Goal: Task Accomplishment & Management: Complete application form

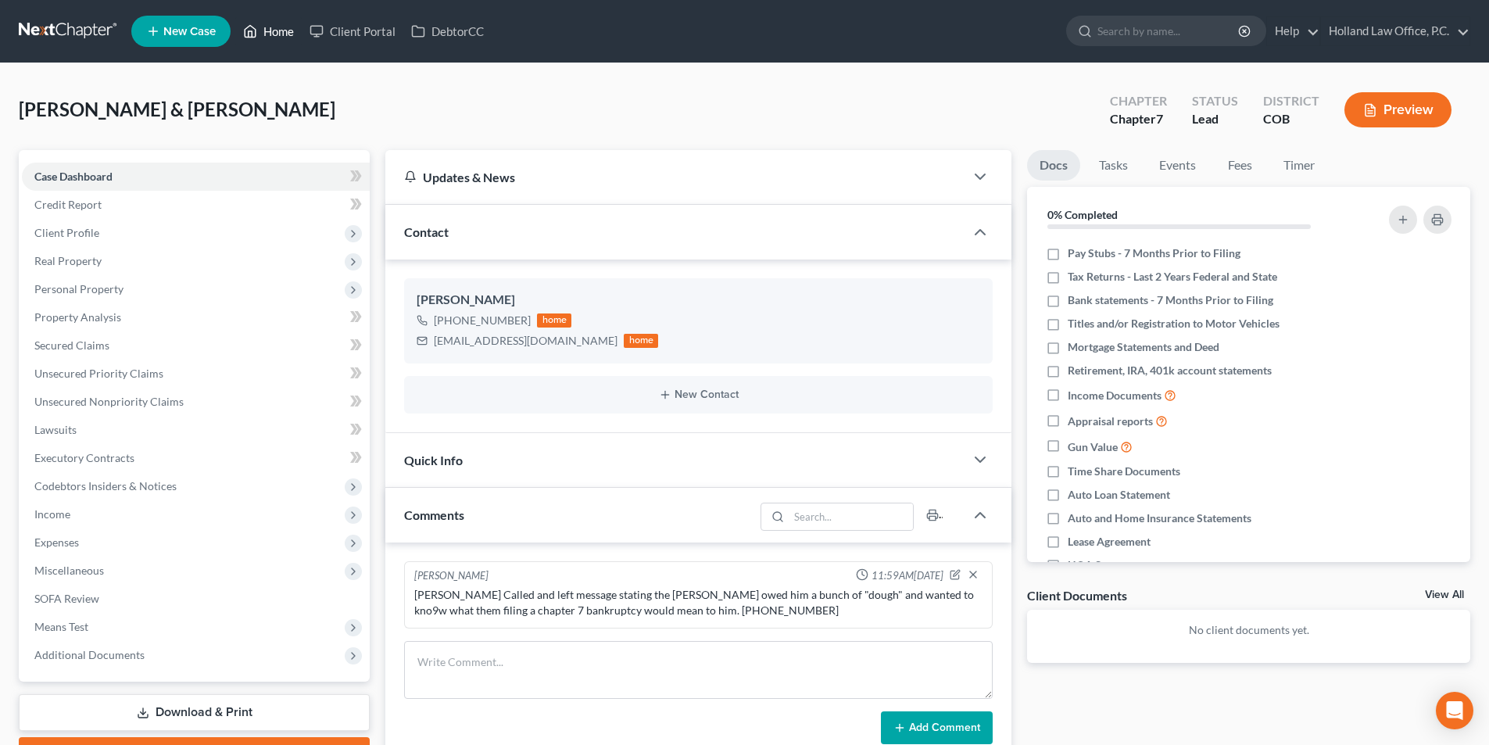
click at [274, 33] on link "Home" at bounding box center [268, 31] width 66 height 28
click at [287, 37] on link "Home" at bounding box center [268, 31] width 66 height 28
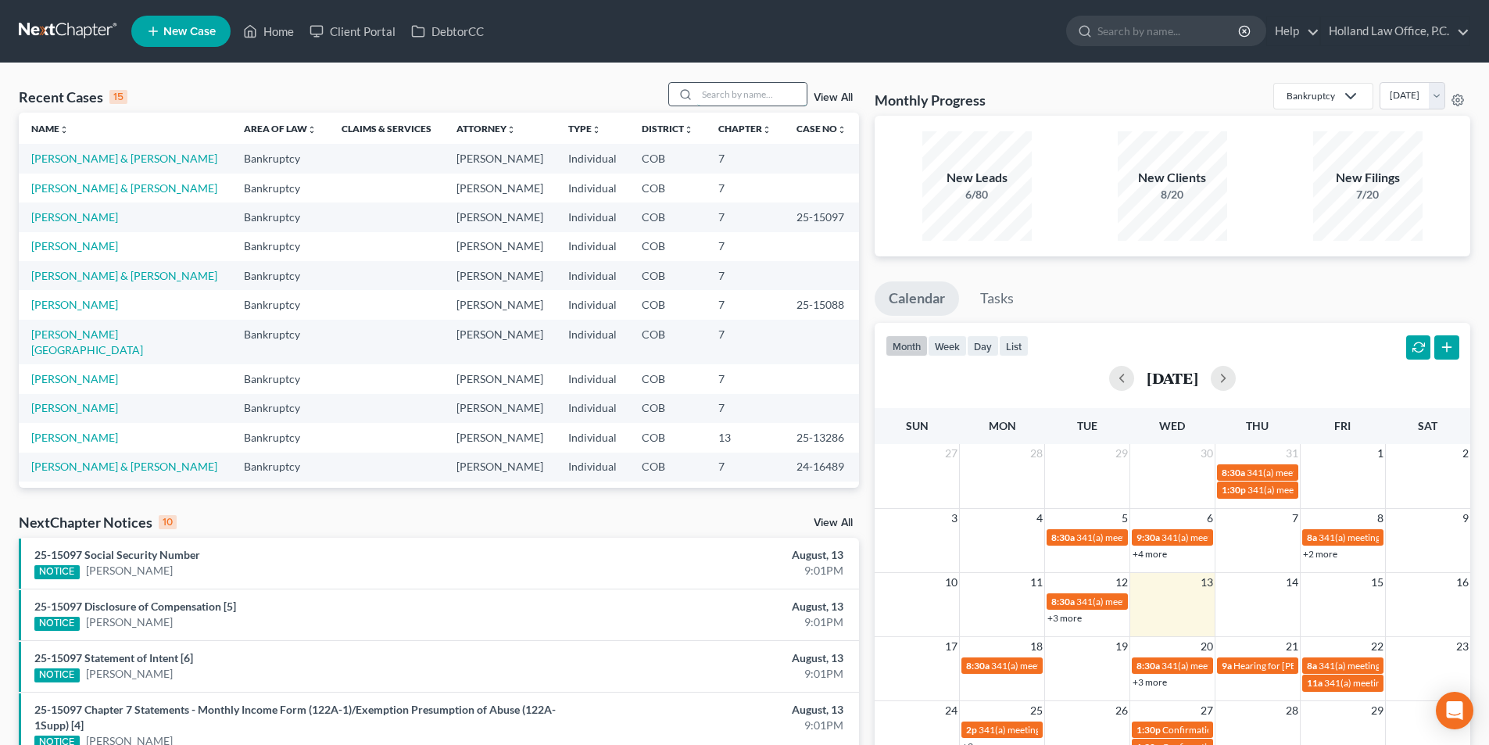
click at [712, 97] on input "search" at bounding box center [751, 94] width 109 height 23
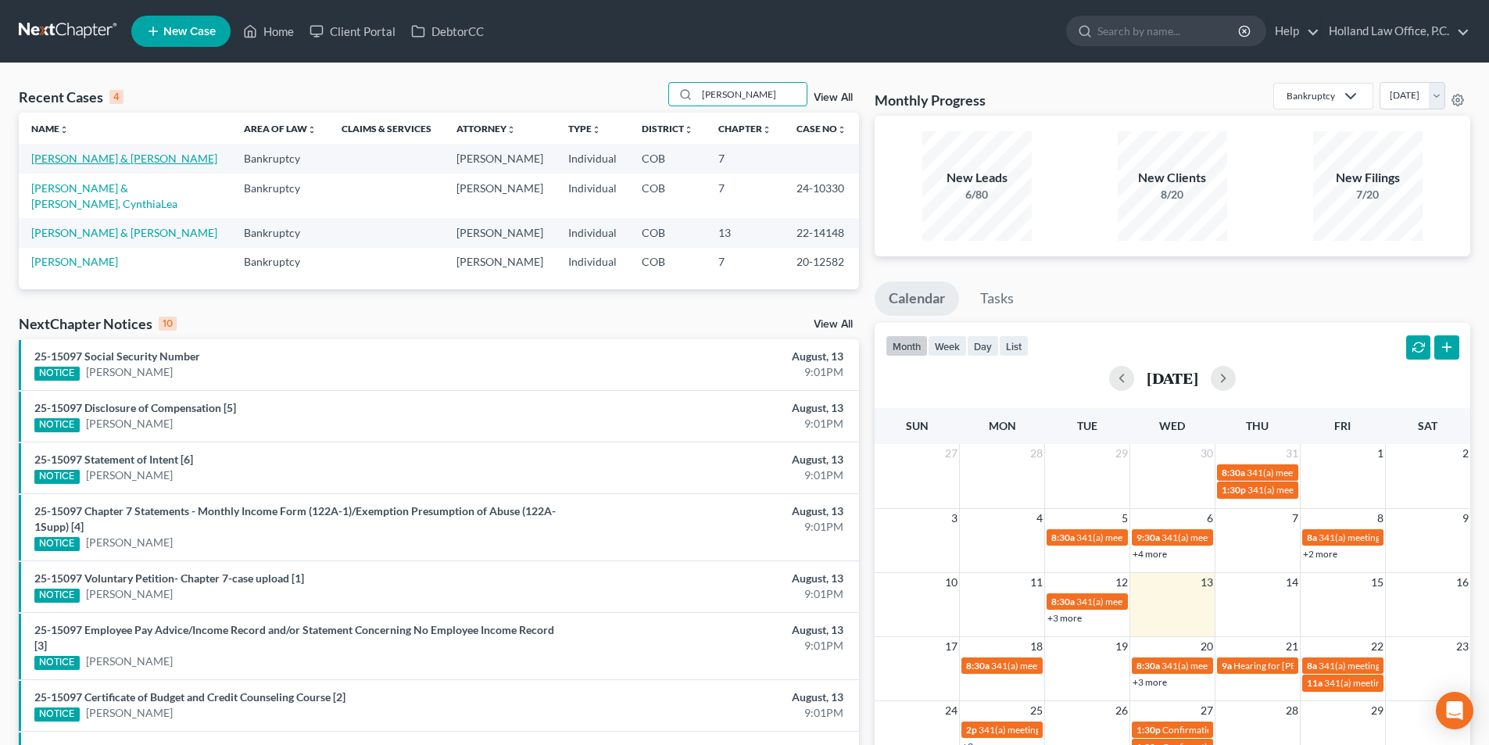
type input "Vincent"
click at [109, 161] on link "Vincent, Lucas & Ashlee" at bounding box center [124, 158] width 186 height 13
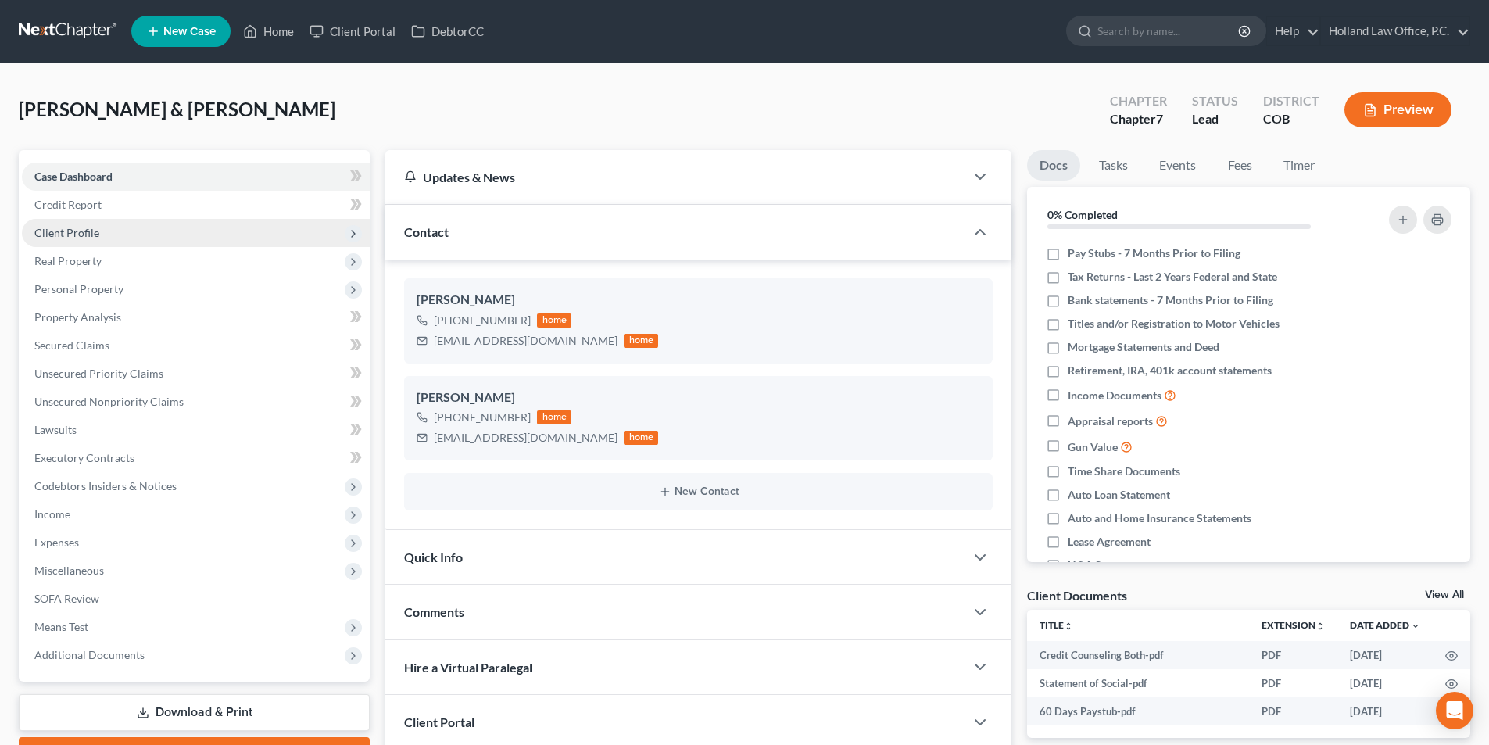
click at [67, 239] on span "Client Profile" at bounding box center [196, 233] width 348 height 28
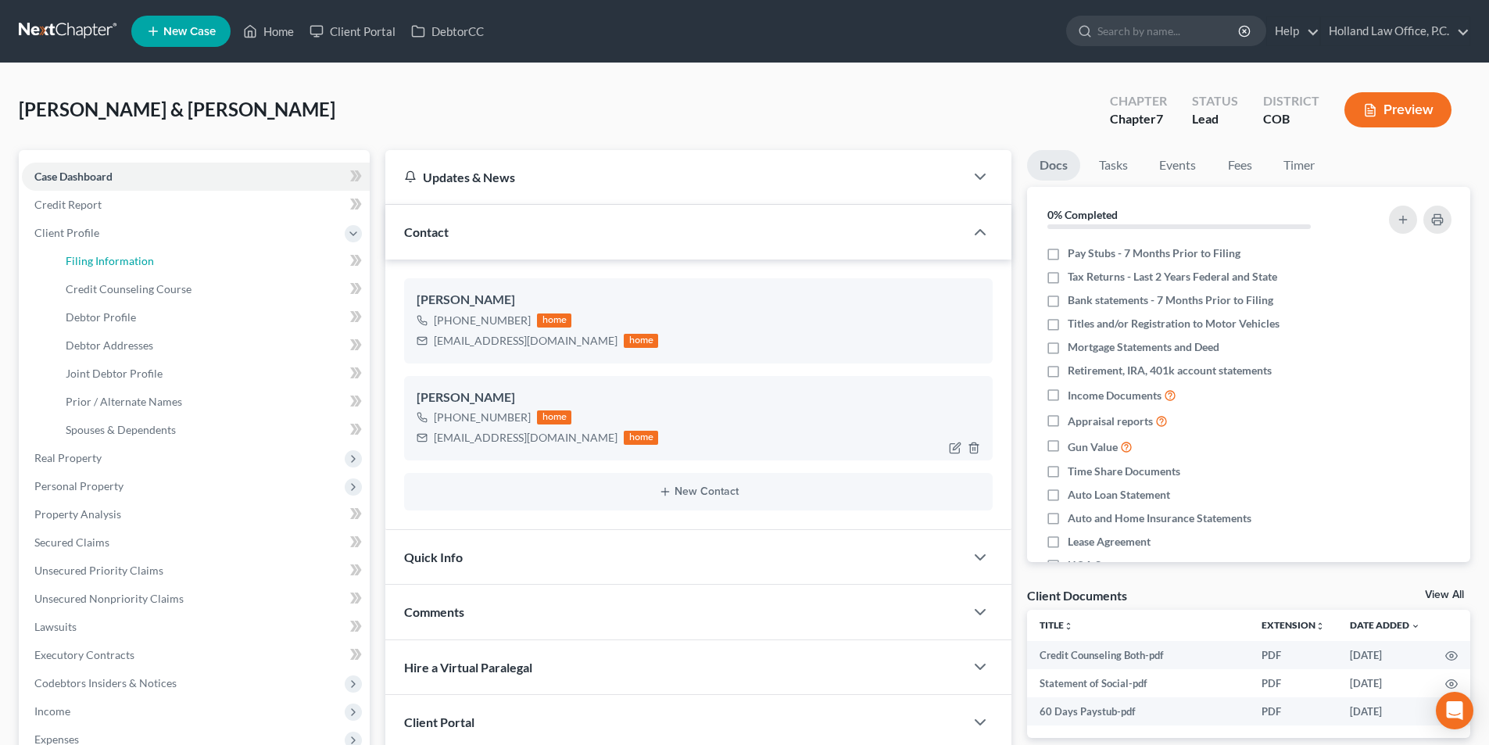
click at [82, 263] on span "Filing Information" at bounding box center [110, 260] width 88 height 13
select select "1"
select select "0"
select select "11"
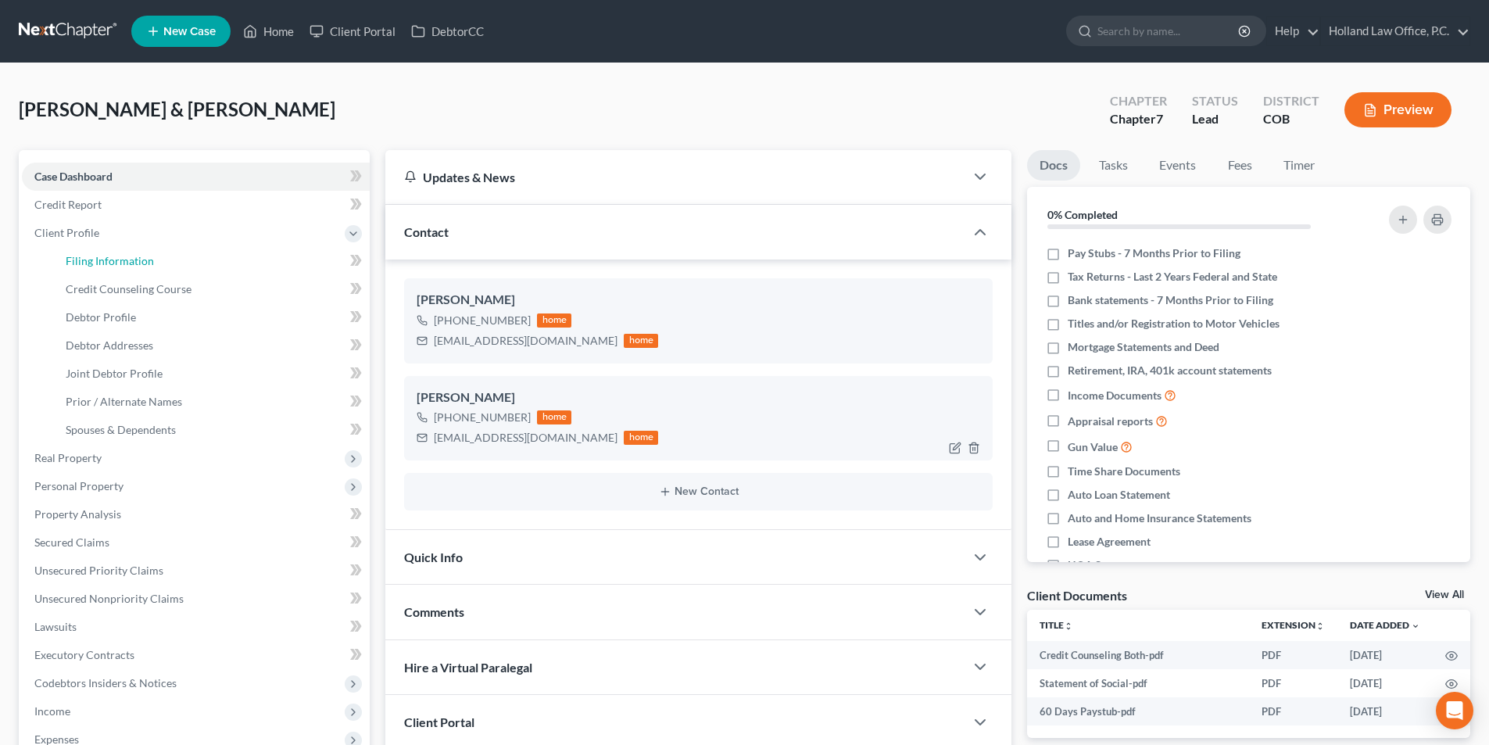
select select "0"
select select "5"
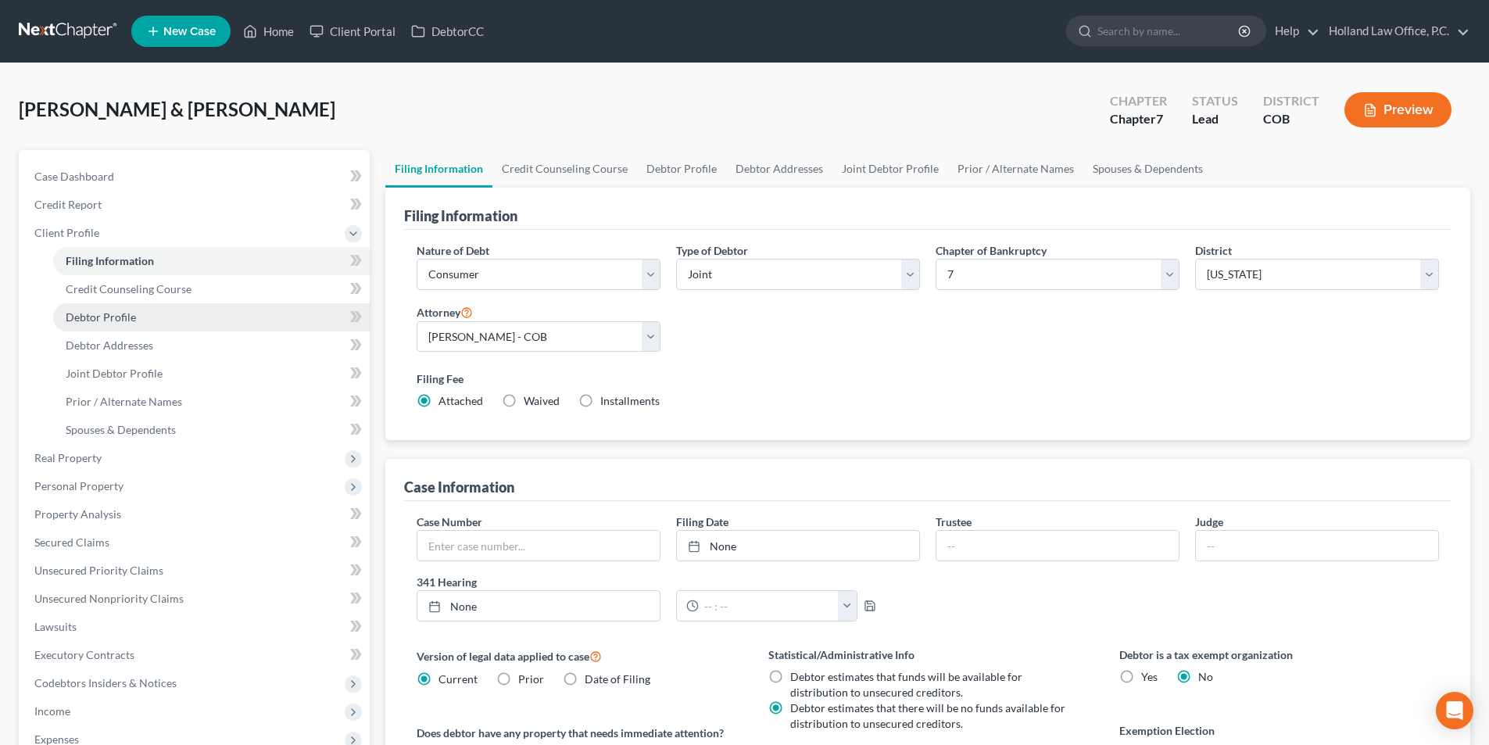
click at [94, 324] on link "Debtor Profile" at bounding box center [211, 317] width 317 height 28
select select "1"
select select "4"
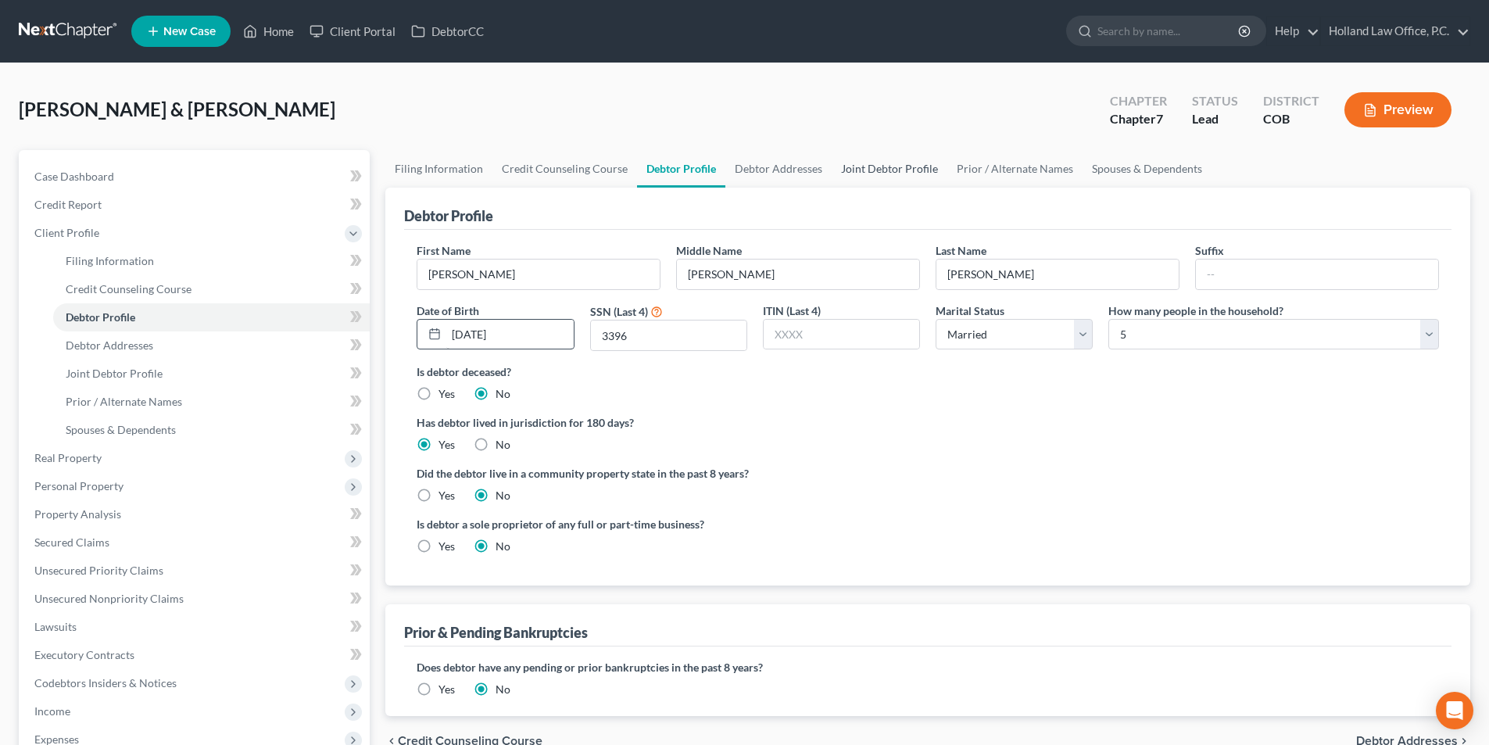
drag, startPoint x: 868, startPoint y: 170, endPoint x: 534, endPoint y: 339, distance: 374.5
click at [869, 170] on link "Joint Debtor Profile" at bounding box center [890, 169] width 116 height 38
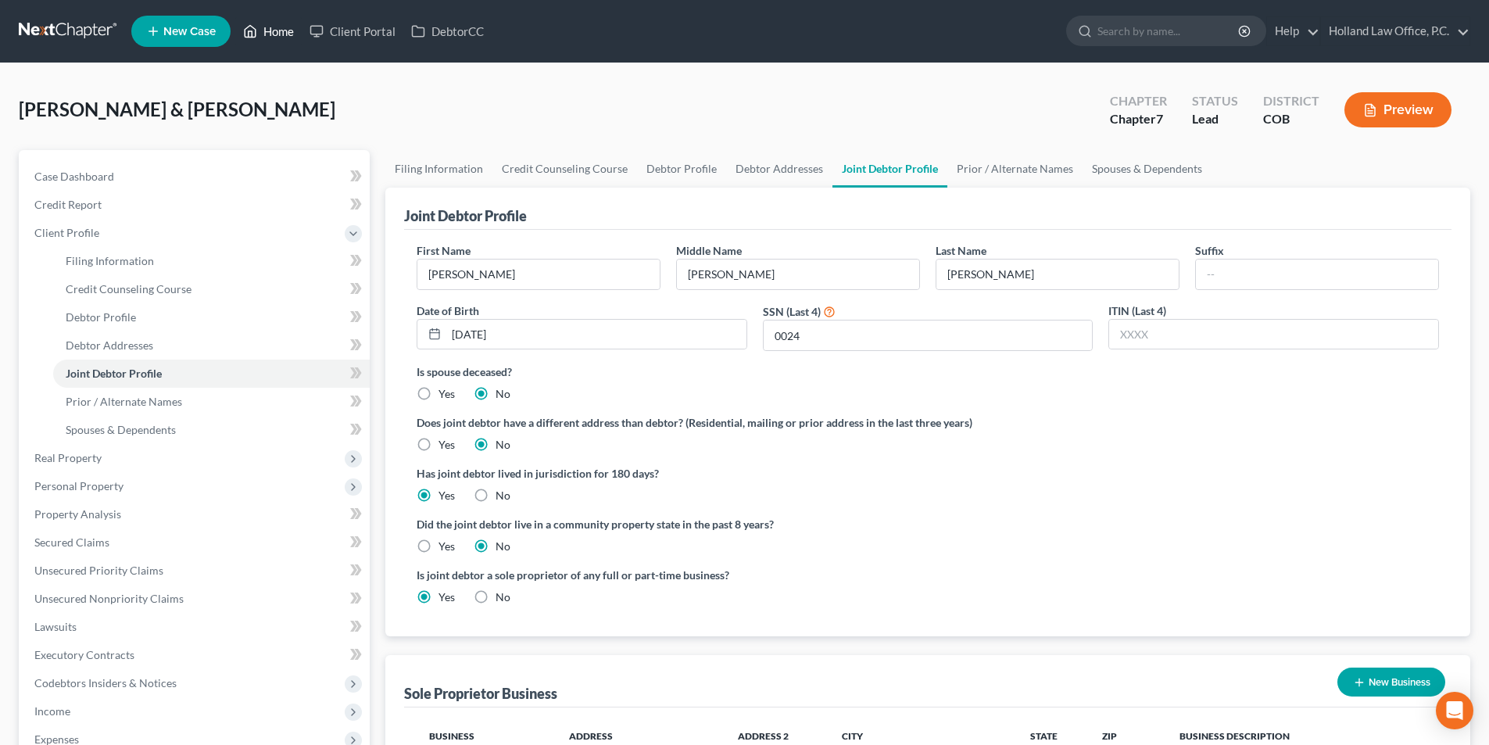
click at [282, 34] on link "Home" at bounding box center [268, 31] width 66 height 28
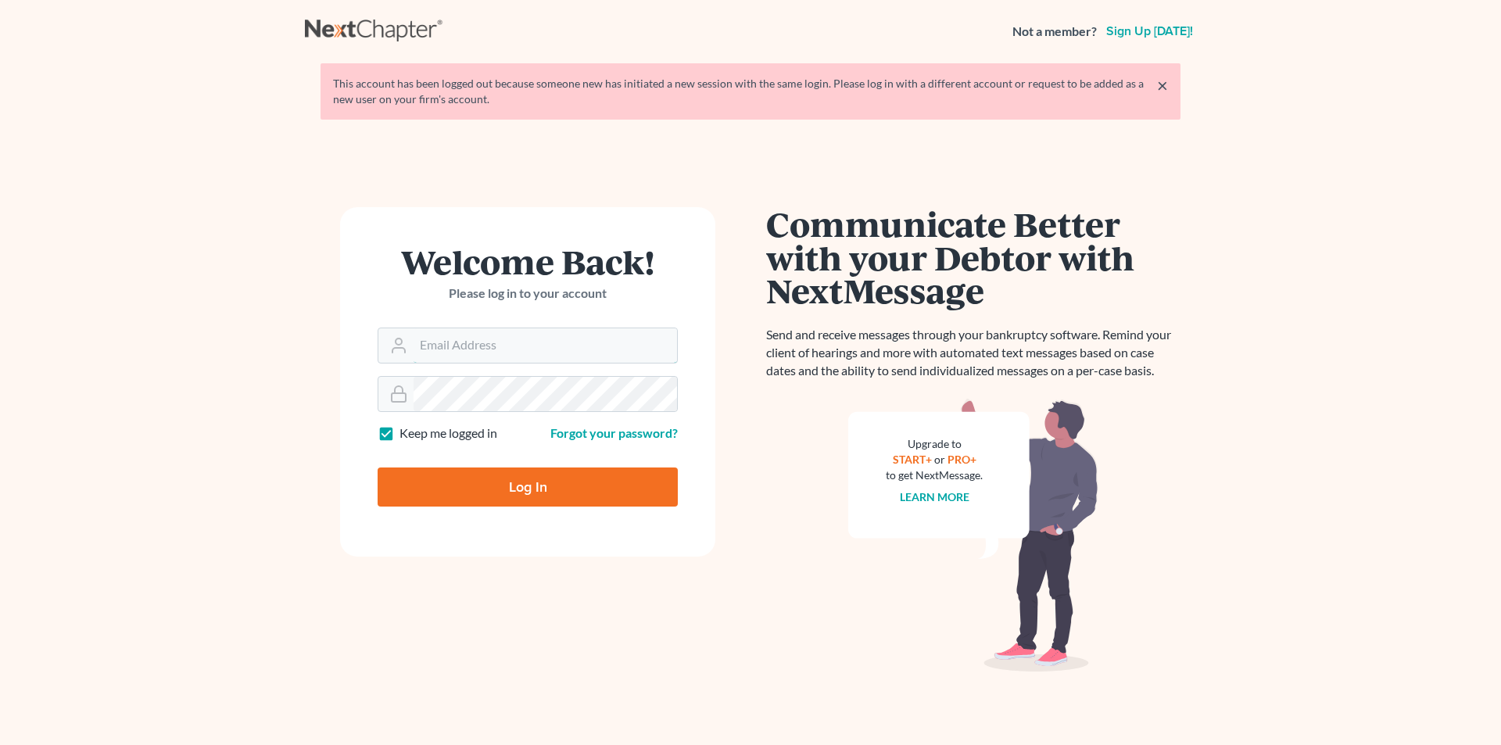
type input "donna@hollandlaw970.com"
click at [465, 474] on input "Log In" at bounding box center [528, 487] width 300 height 39
type input "Thinking..."
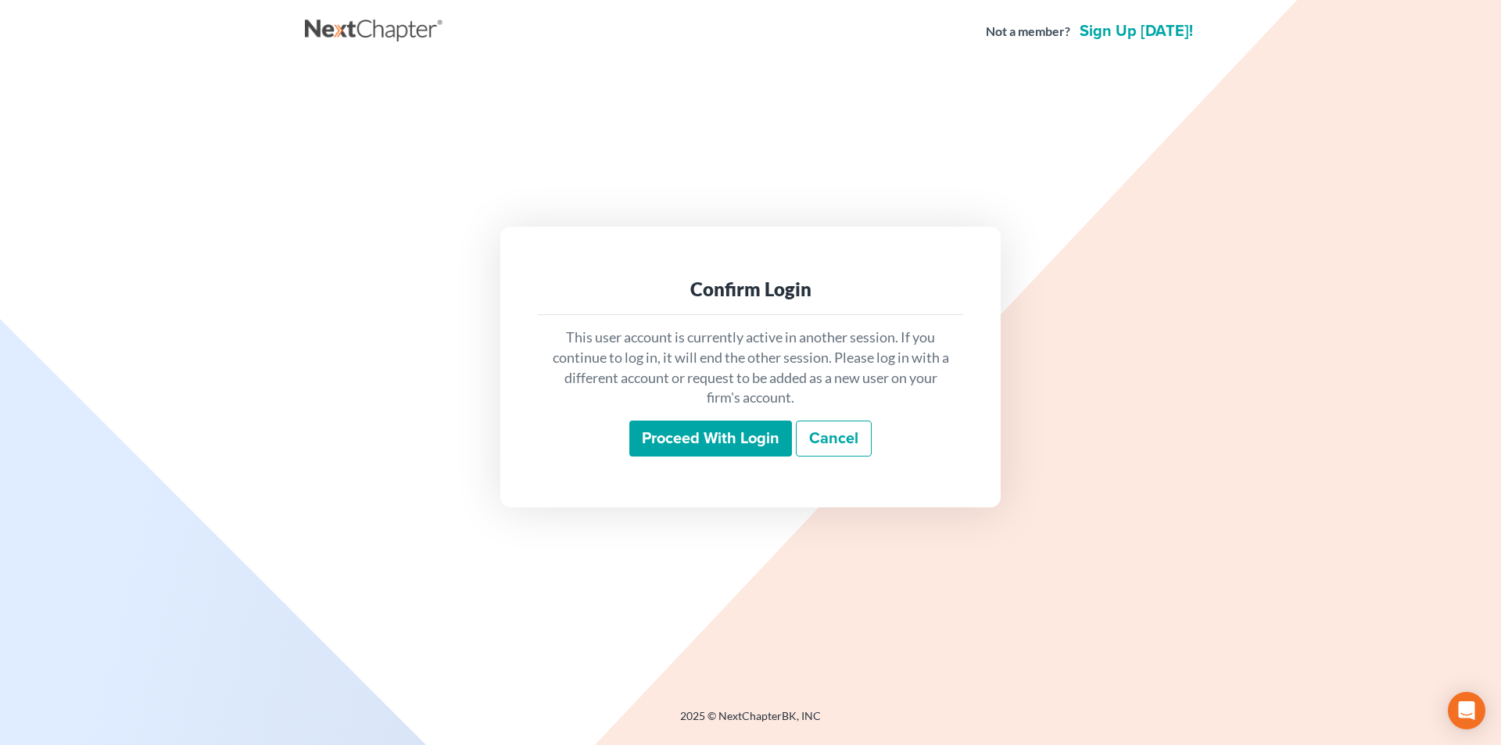
click at [668, 434] on input "Proceed with login" at bounding box center [710, 439] width 163 height 36
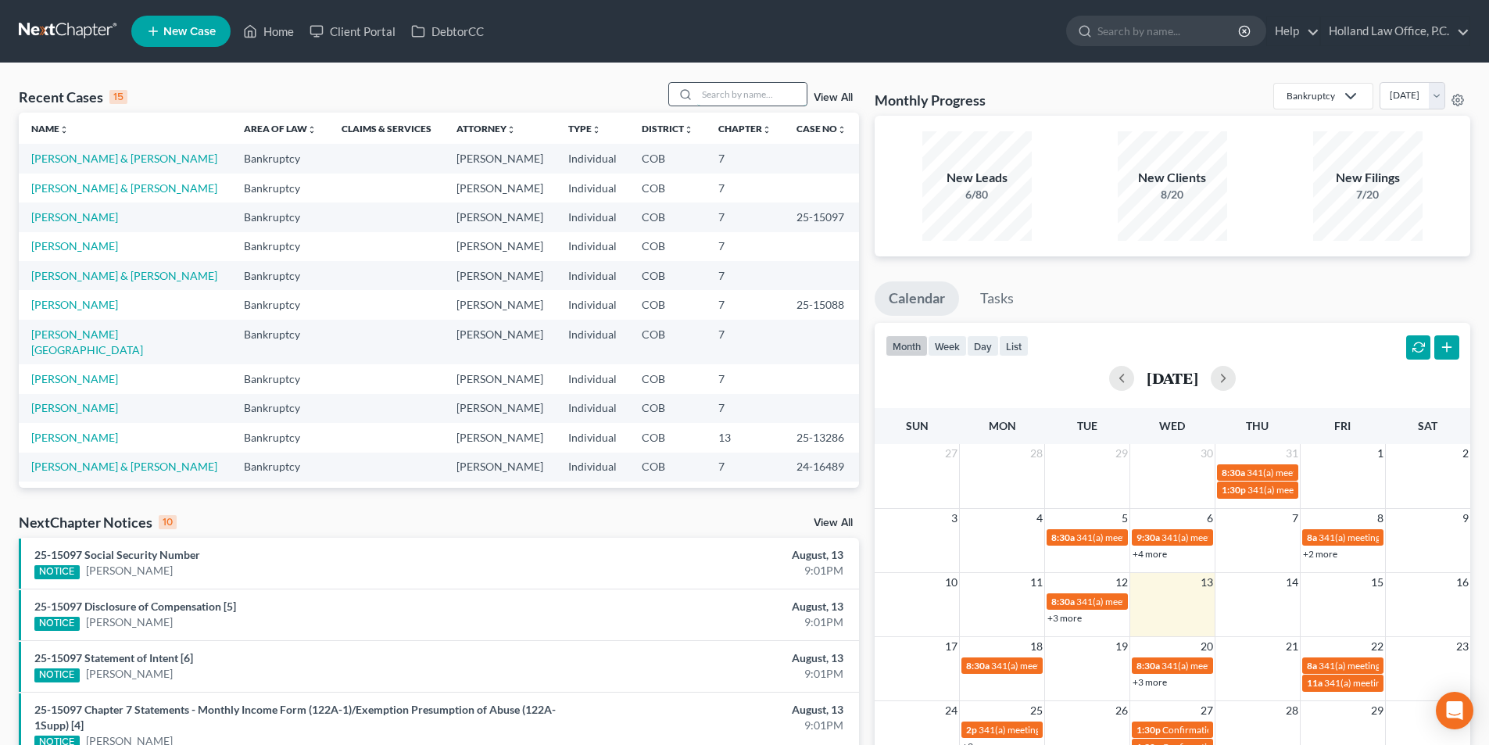
click at [719, 93] on input "search" at bounding box center [751, 94] width 109 height 23
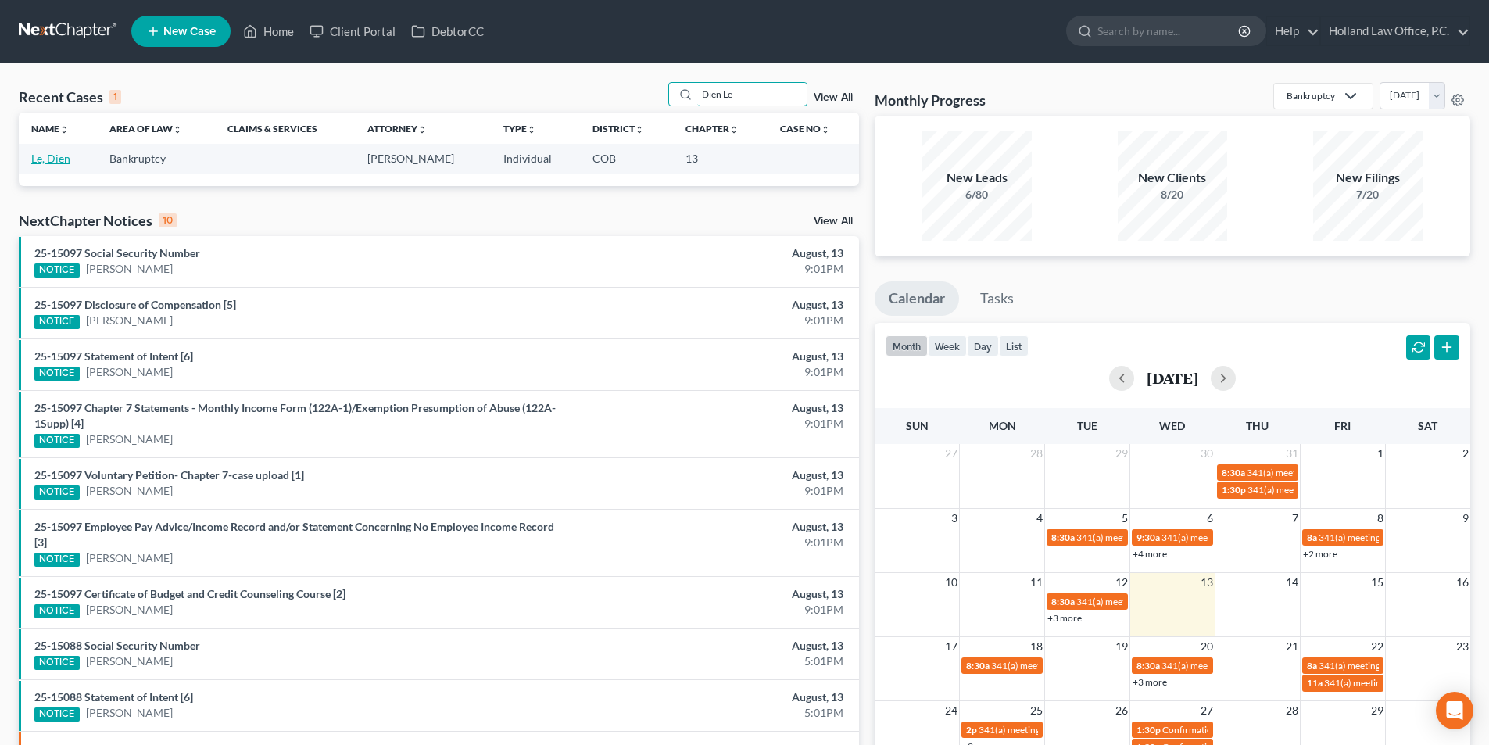
type input "Dien Le"
click at [48, 163] on link "Le, Dien" at bounding box center [50, 158] width 39 height 13
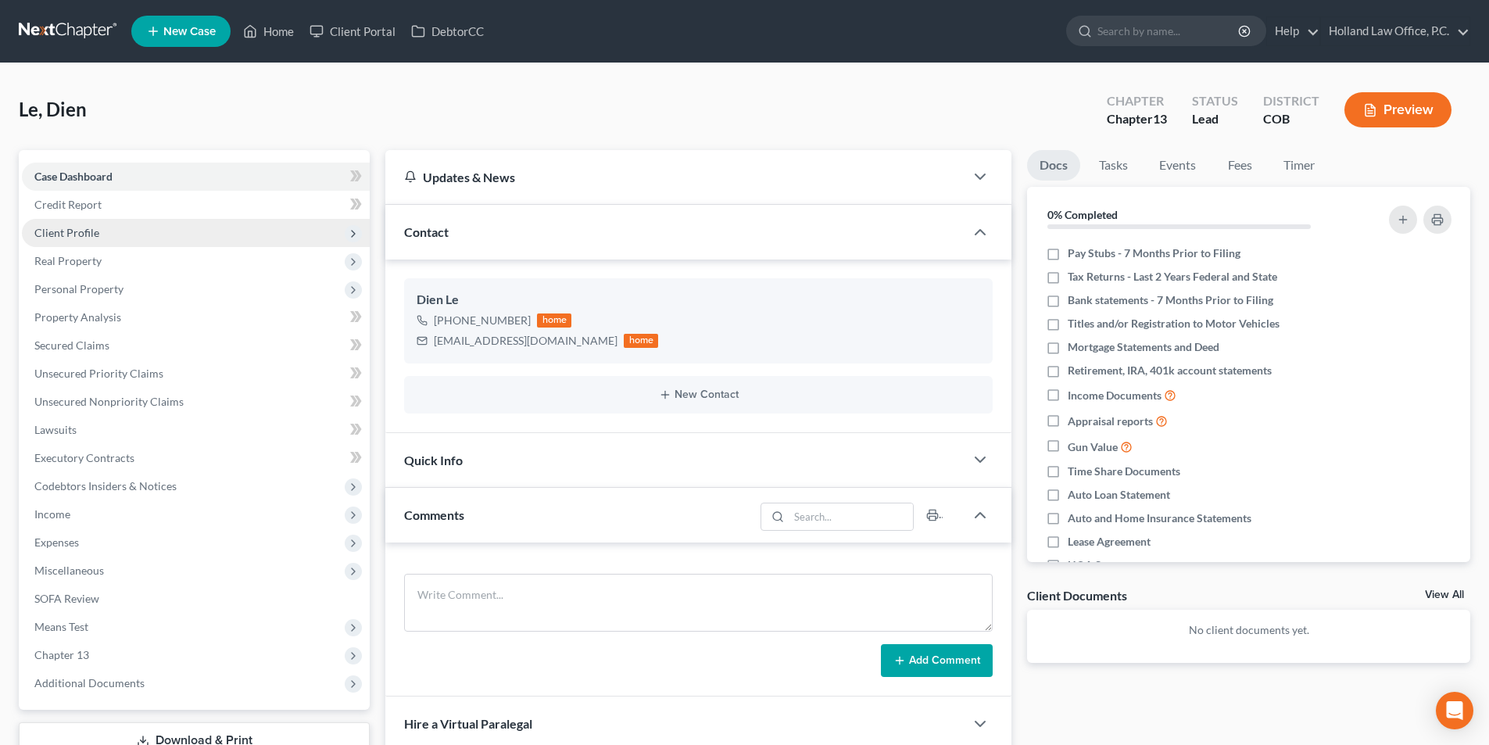
click at [110, 239] on span "Client Profile" at bounding box center [196, 233] width 348 height 28
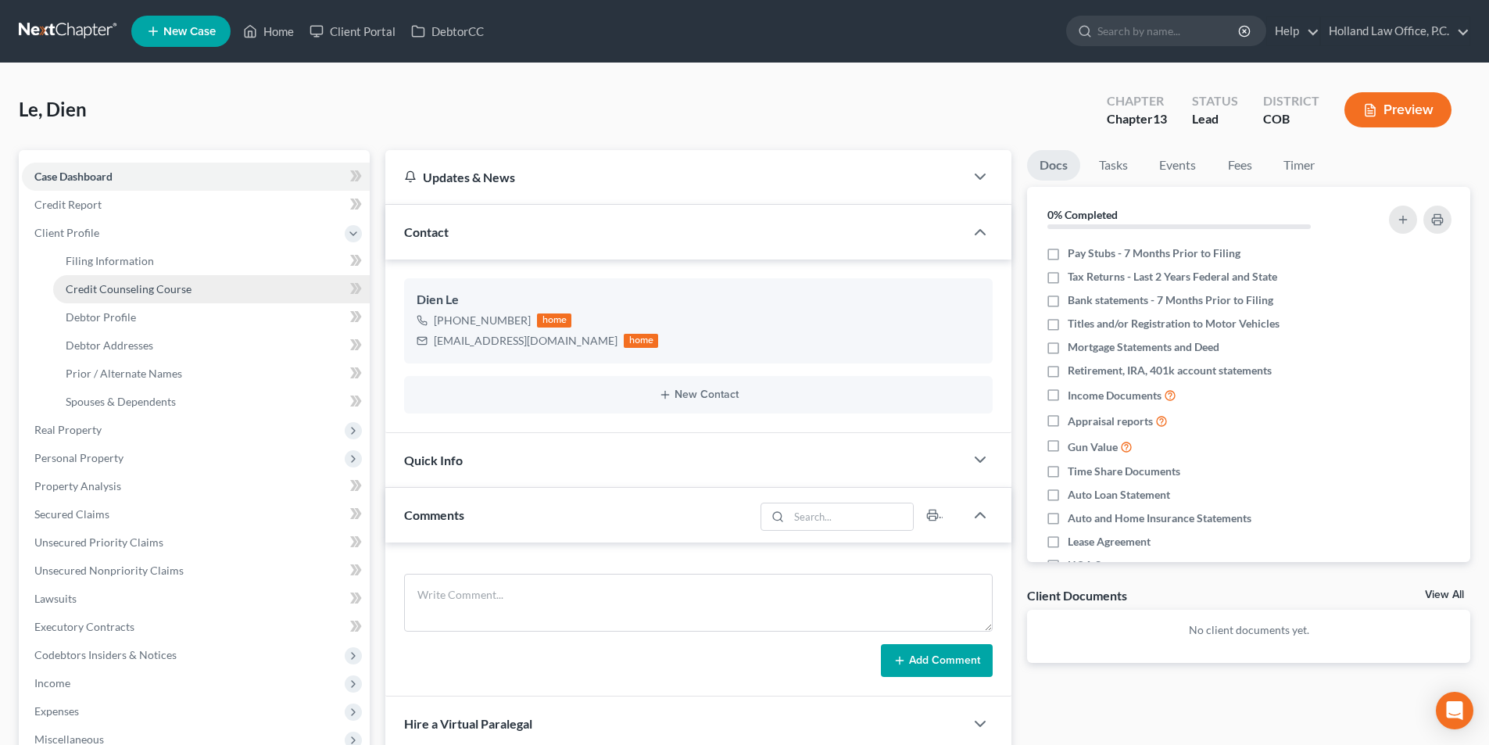
click at [113, 285] on span "Credit Counseling Course" at bounding box center [129, 288] width 126 height 13
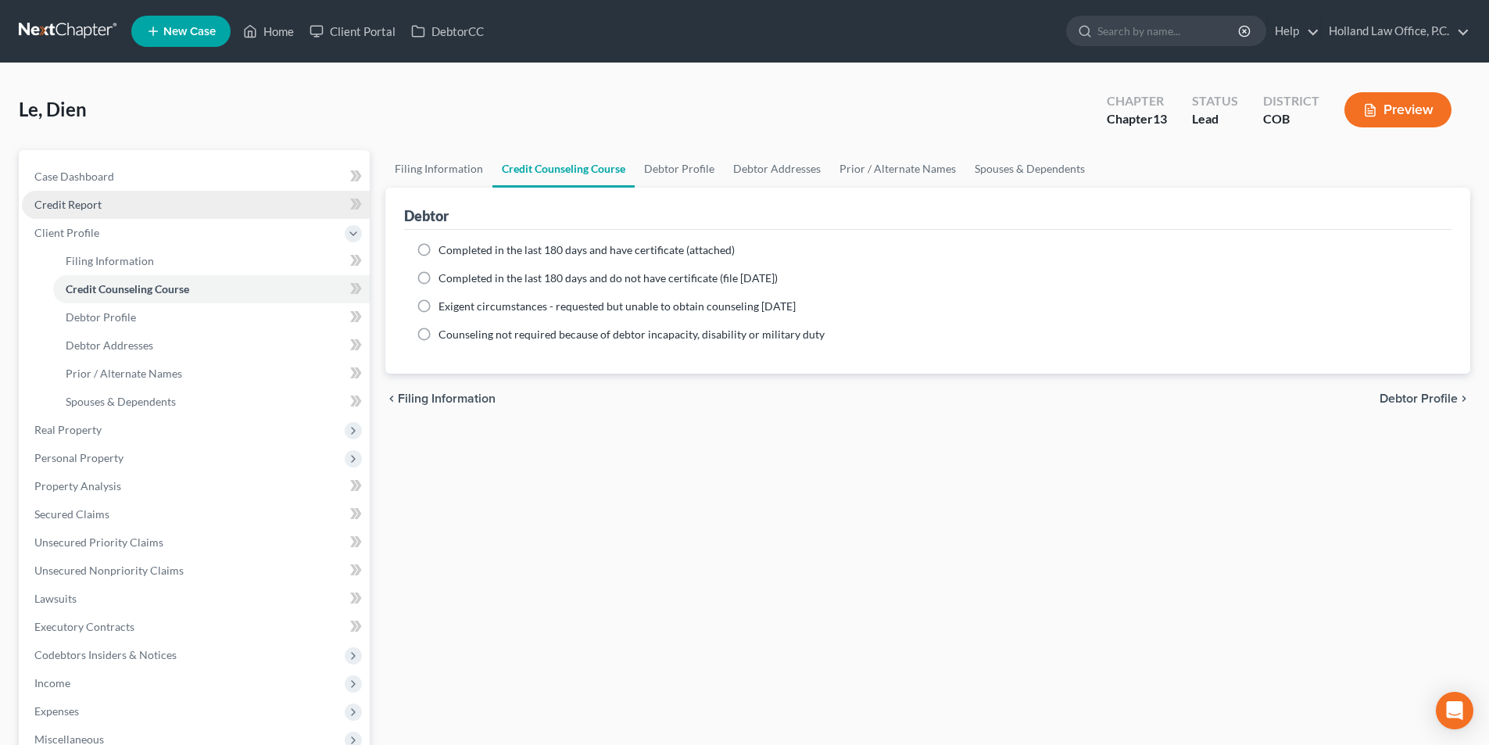
click at [77, 206] on span "Credit Report" at bounding box center [67, 204] width 67 height 13
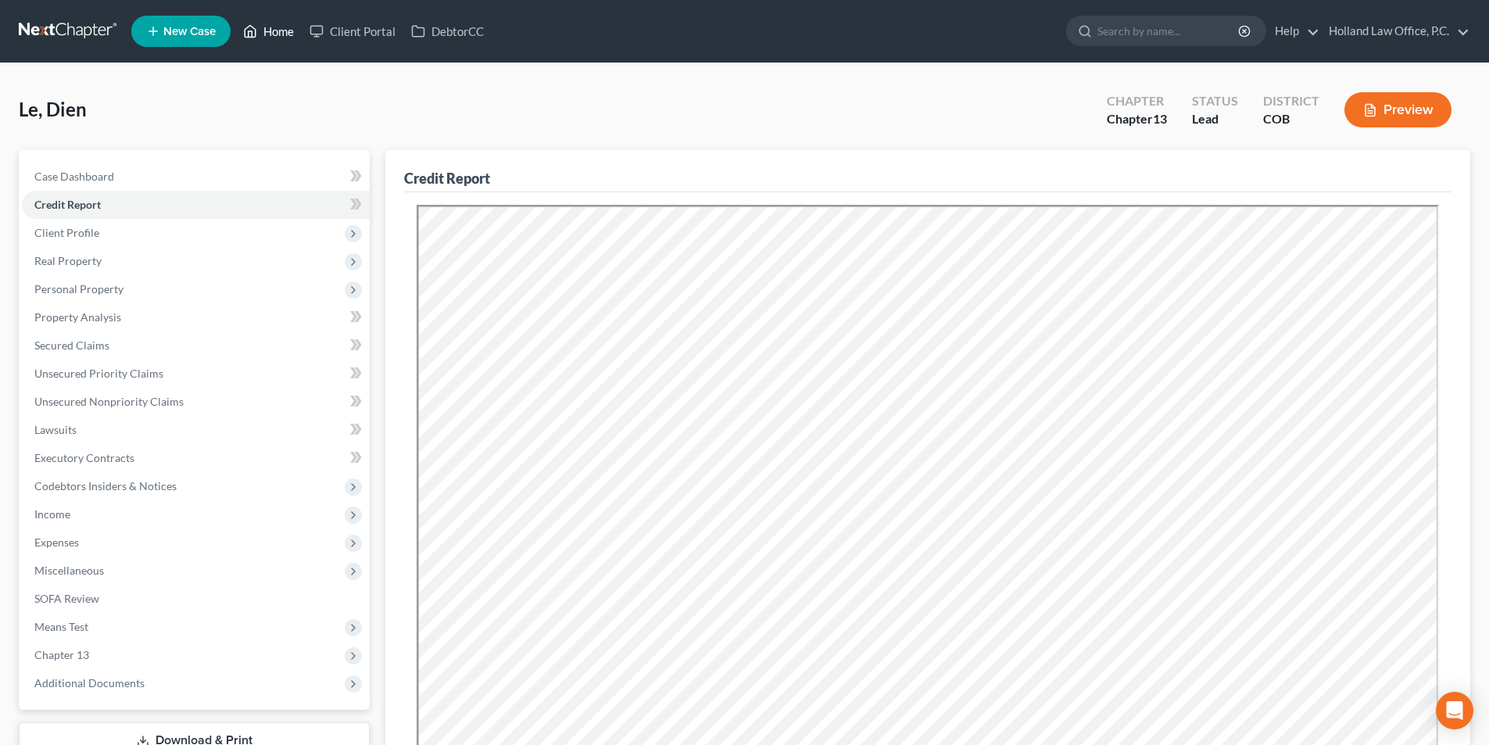
click at [296, 32] on link "Home" at bounding box center [268, 31] width 66 height 28
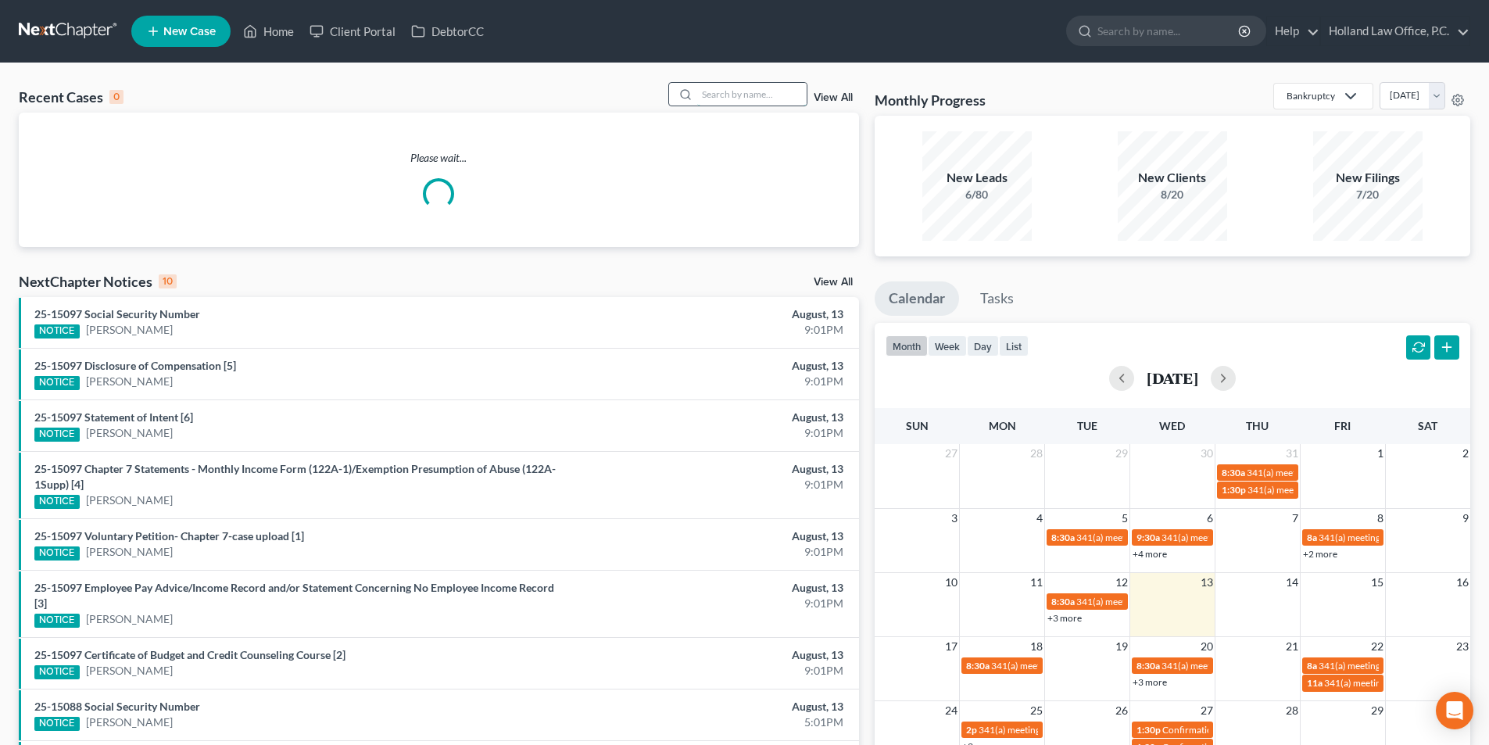
click at [726, 91] on input "search" at bounding box center [751, 94] width 109 height 23
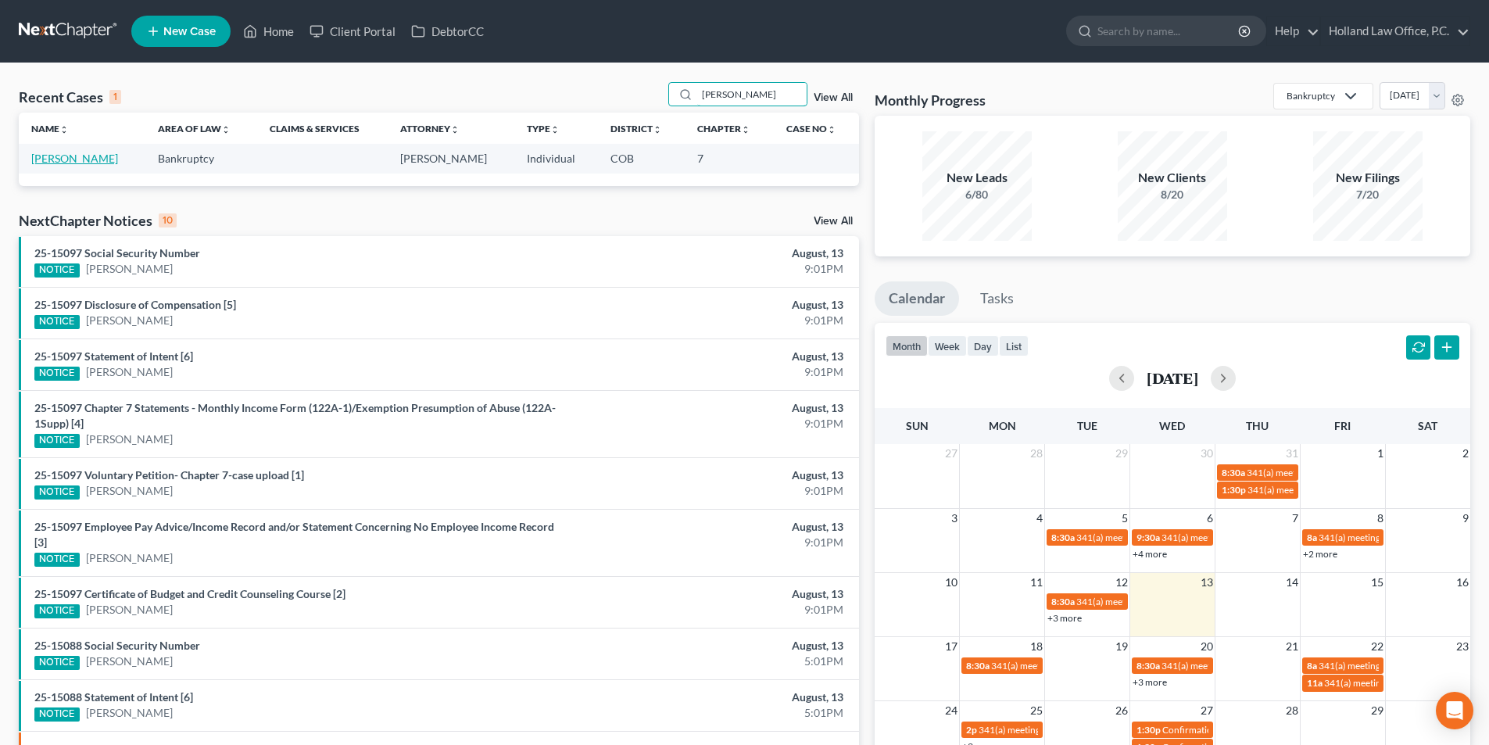
type input "Haack"
click at [73, 160] on link "Haack, Keith" at bounding box center [74, 158] width 87 height 13
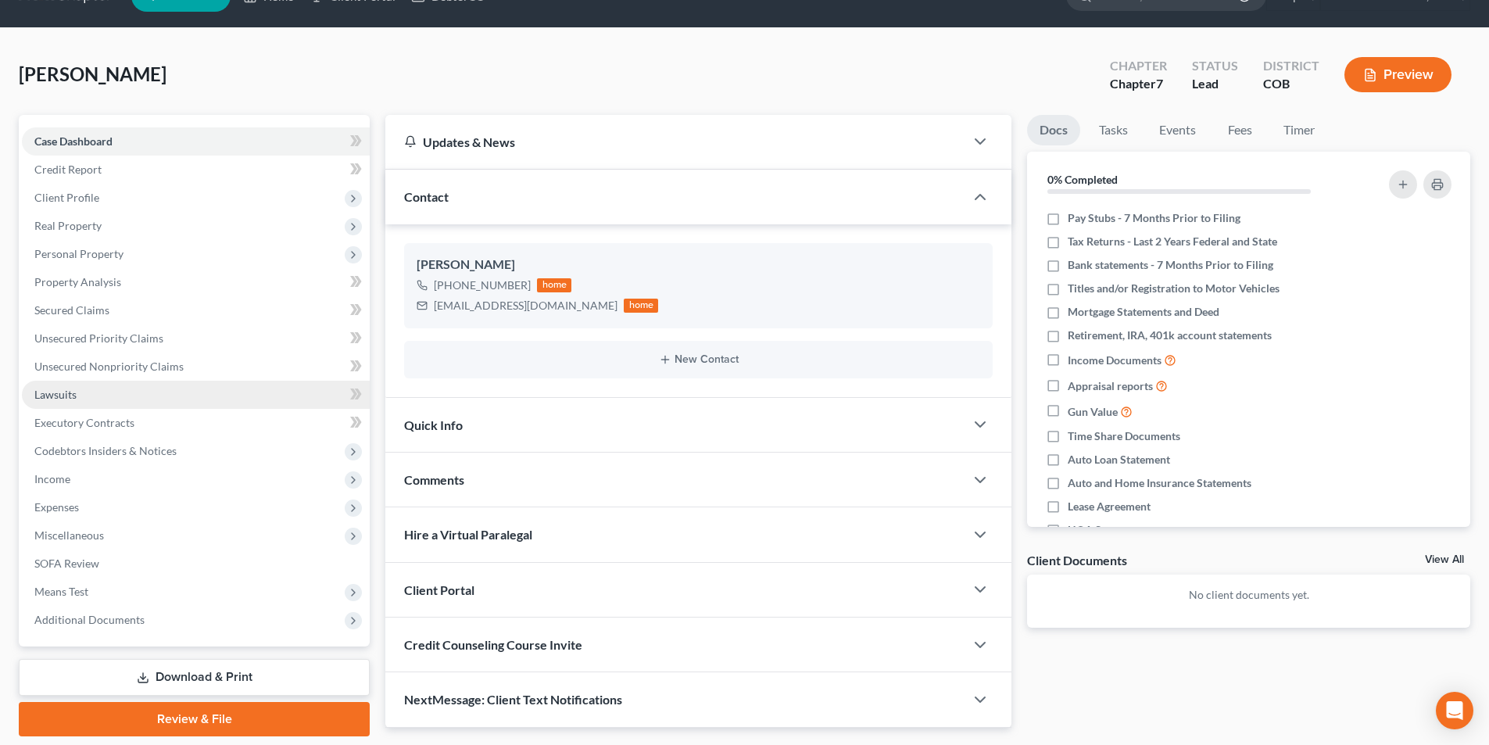
scroll to position [8, 0]
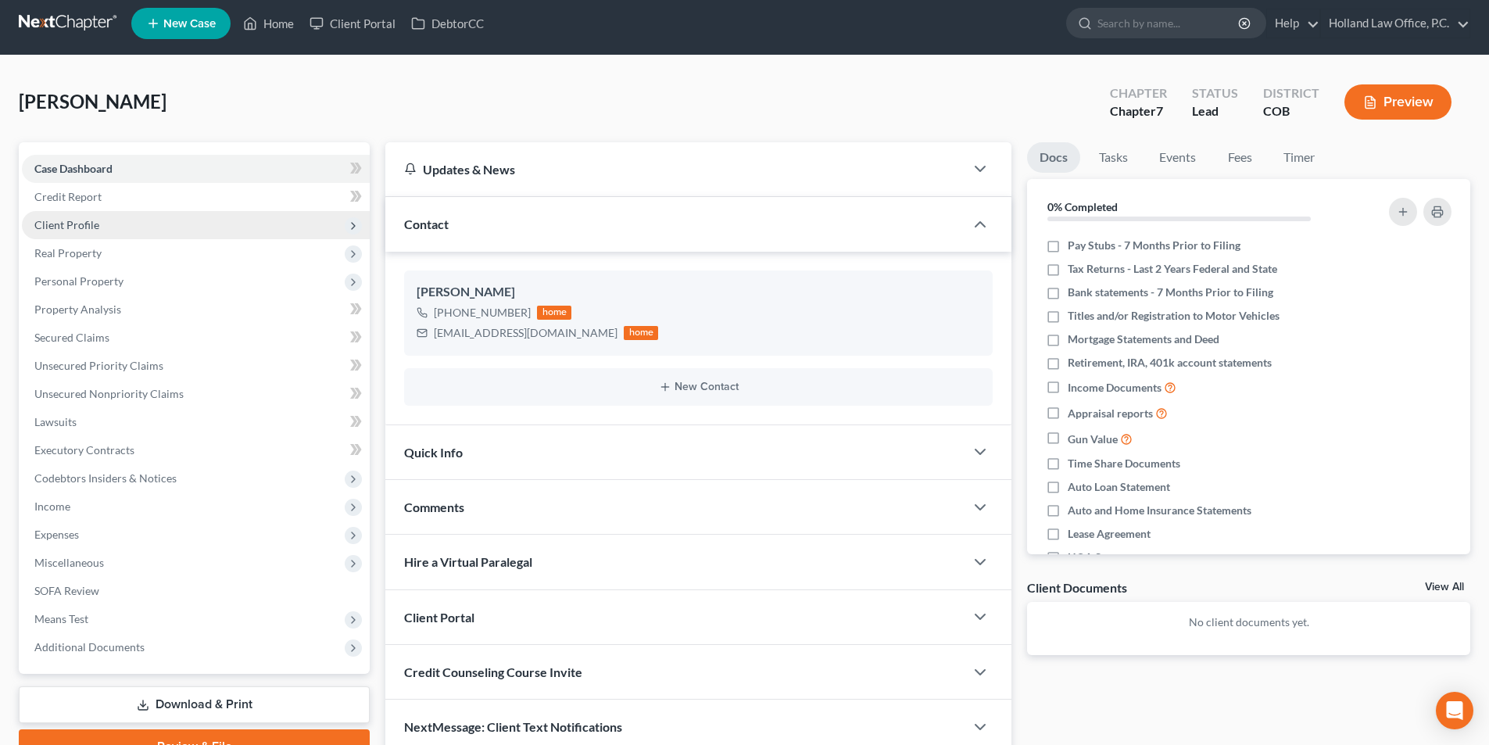
click at [64, 231] on span "Client Profile" at bounding box center [196, 225] width 348 height 28
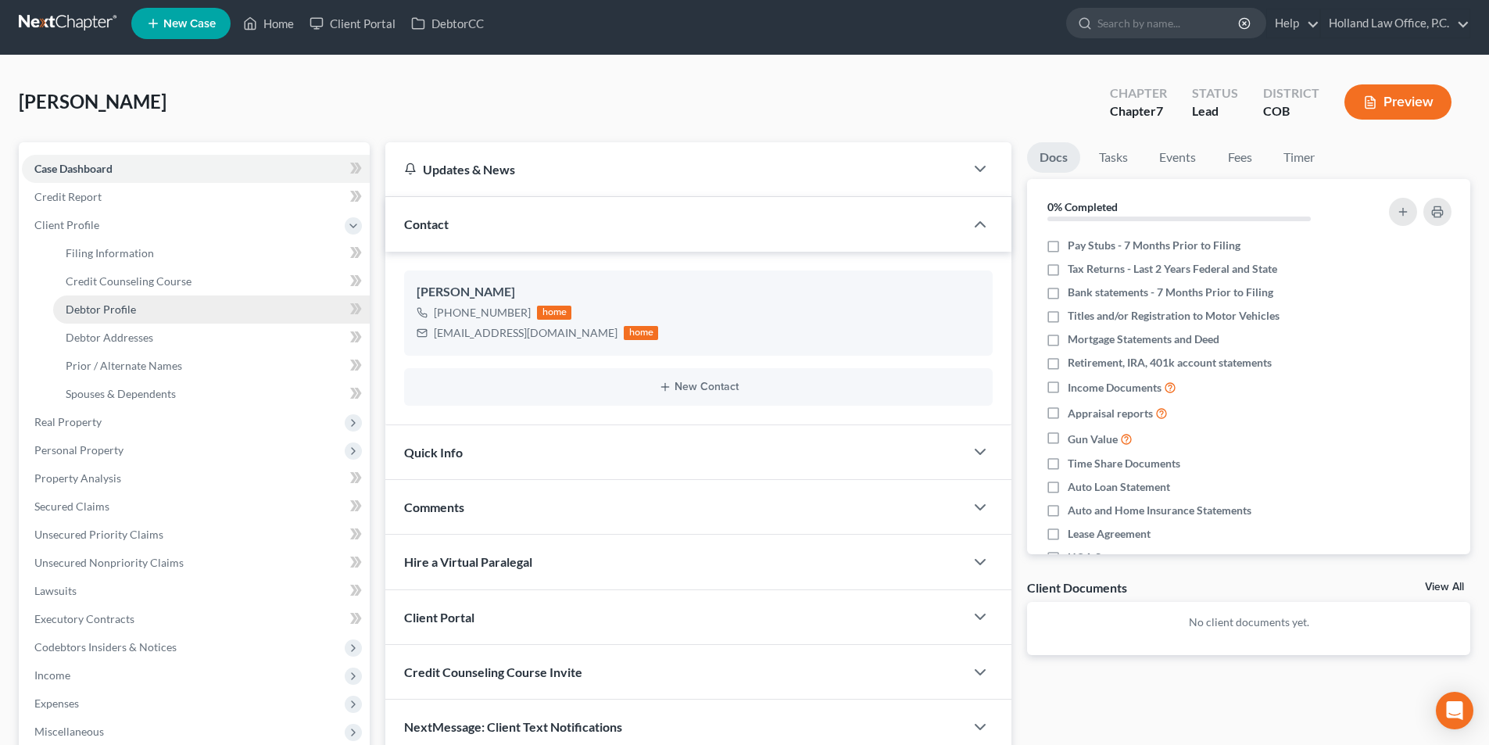
click at [130, 312] on span "Debtor Profile" at bounding box center [101, 309] width 70 height 13
select select "0"
select select "1"
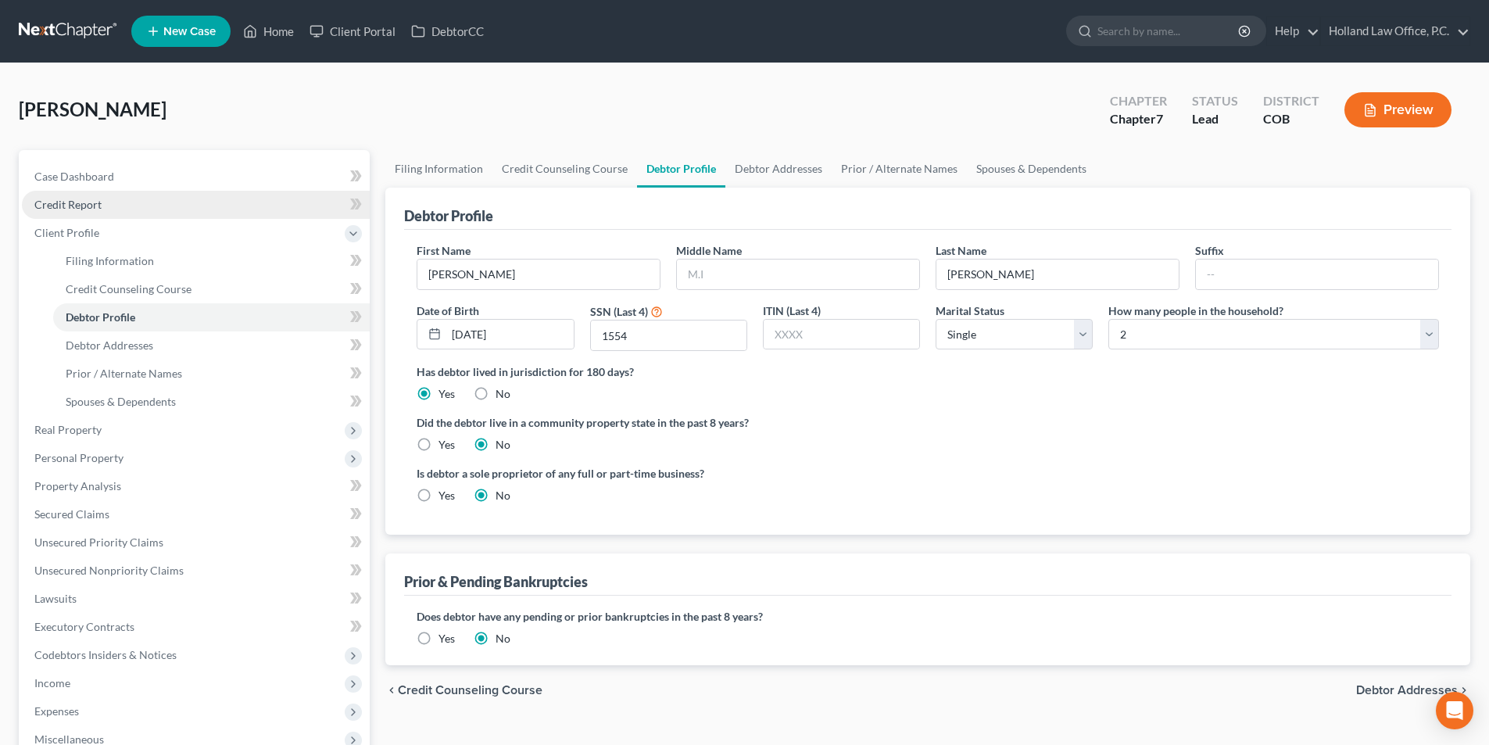
click at [84, 214] on link "Credit Report" at bounding box center [196, 205] width 348 height 28
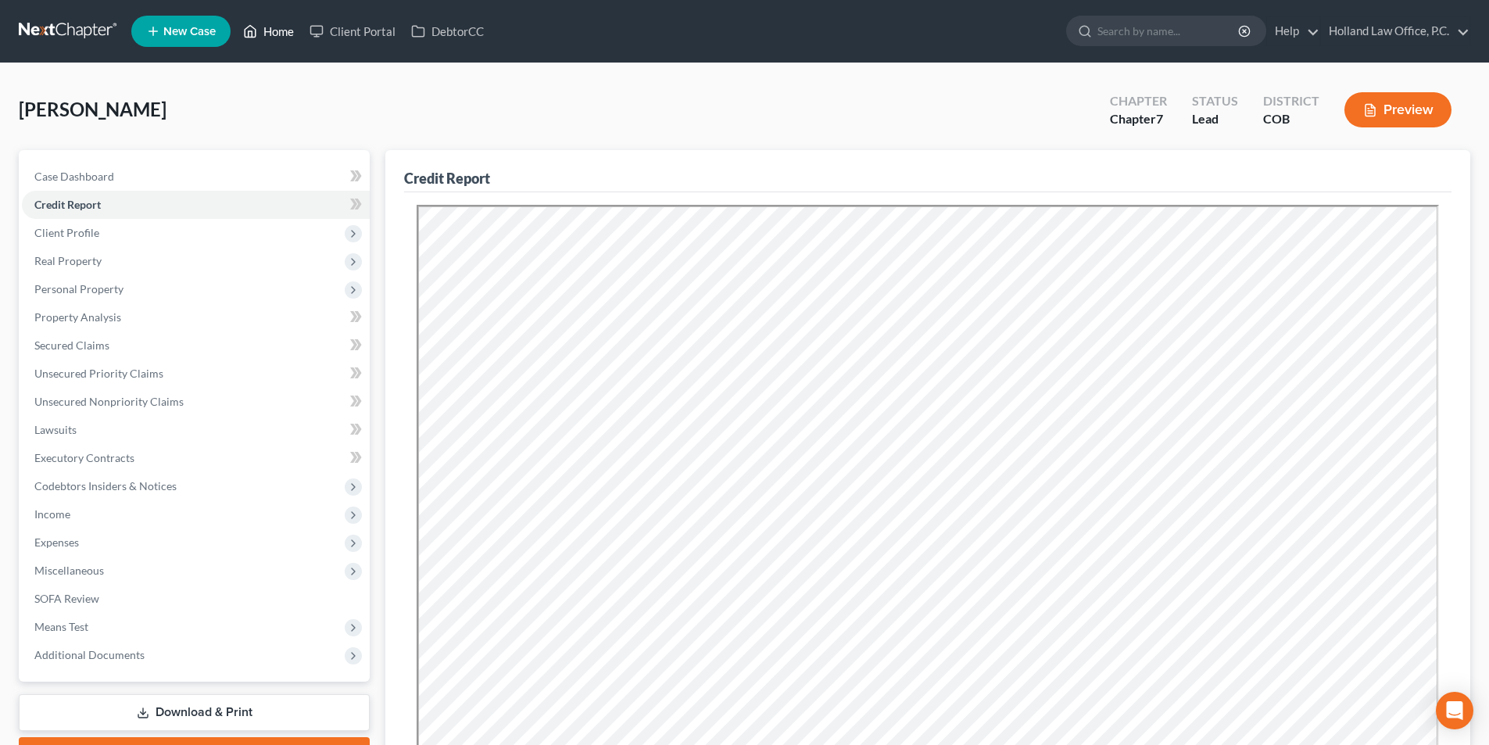
click at [290, 31] on link "Home" at bounding box center [268, 31] width 66 height 28
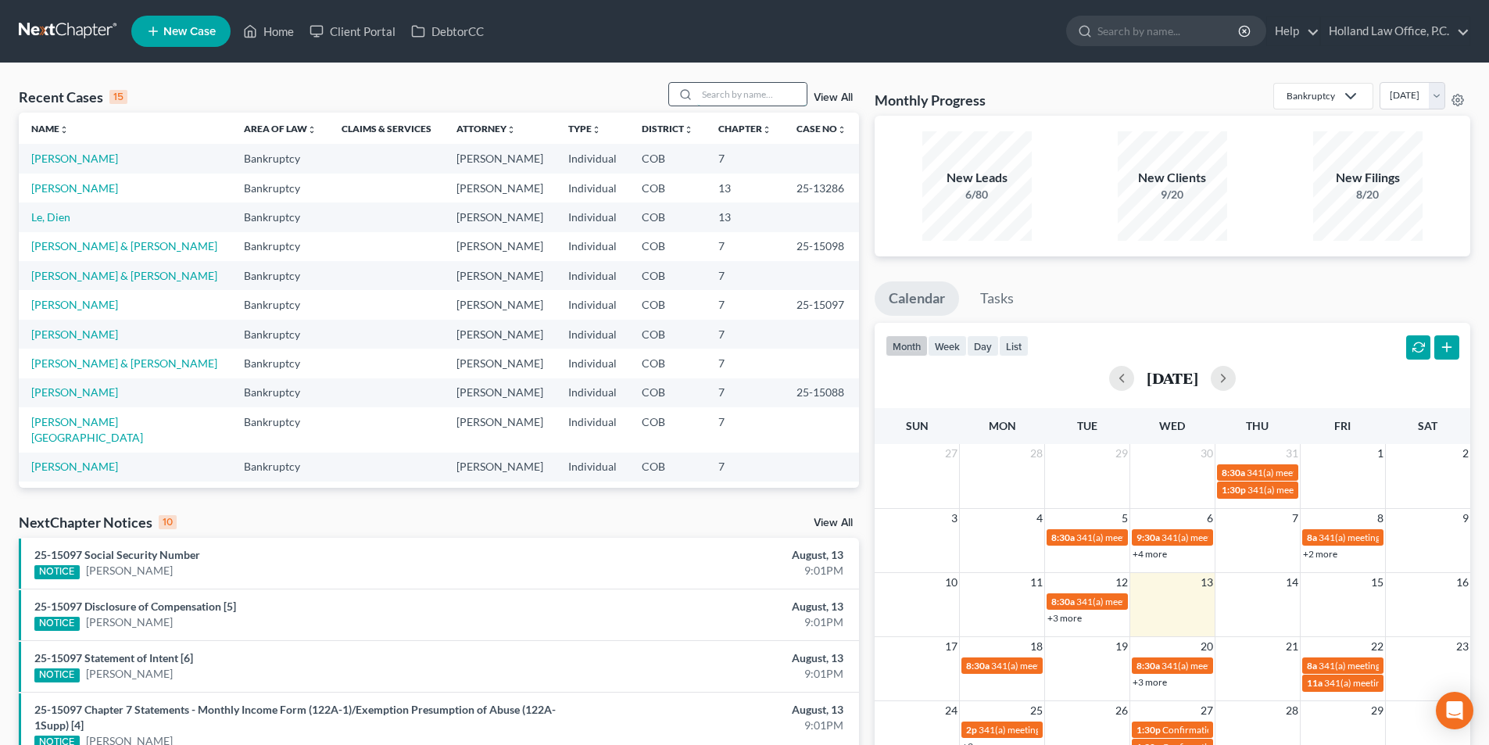
click at [700, 97] on input "search" at bounding box center [751, 94] width 109 height 23
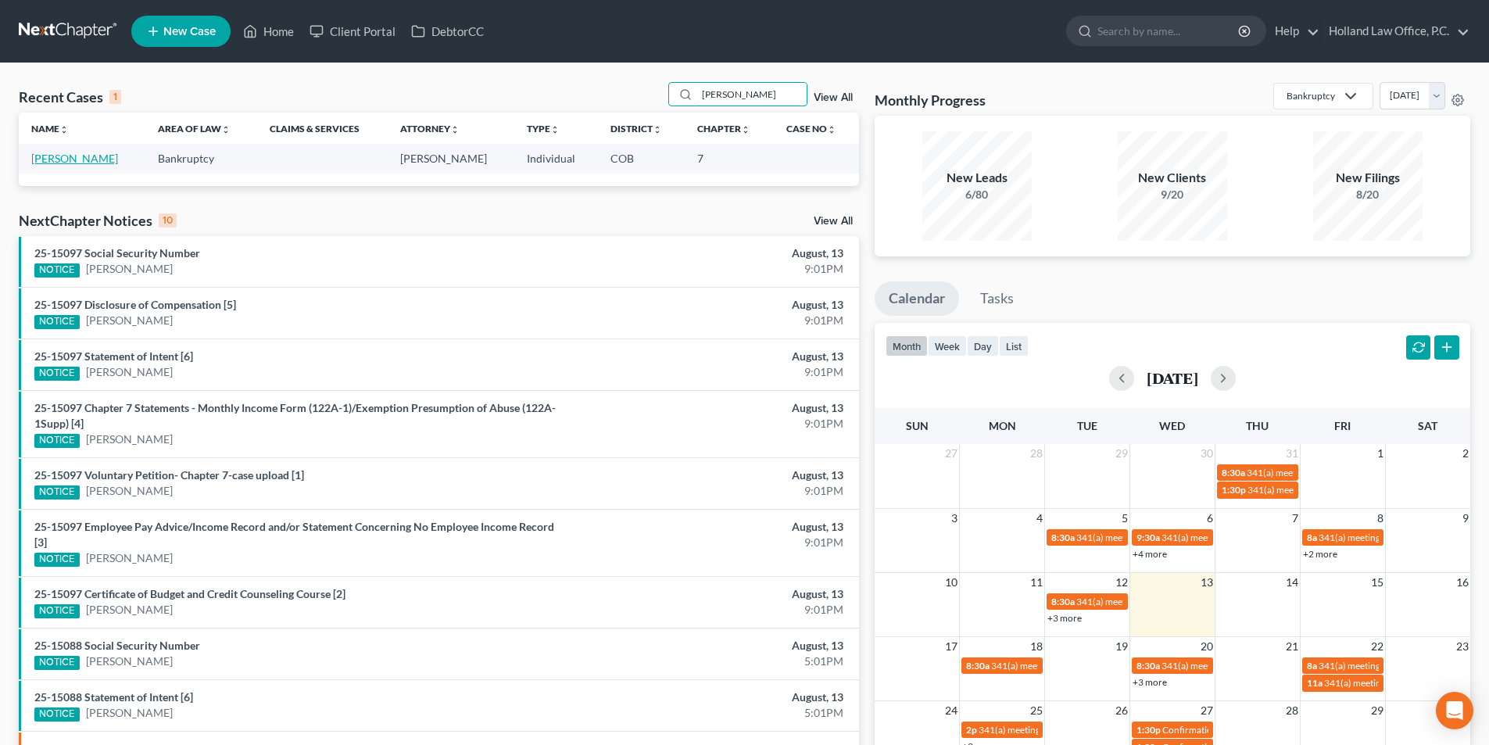
type input "Matthew Graham"
drag, startPoint x: 90, startPoint y: 156, endPoint x: 119, endPoint y: 165, distance: 30.2
click at [91, 156] on link "Graham, Matthew" at bounding box center [74, 158] width 87 height 13
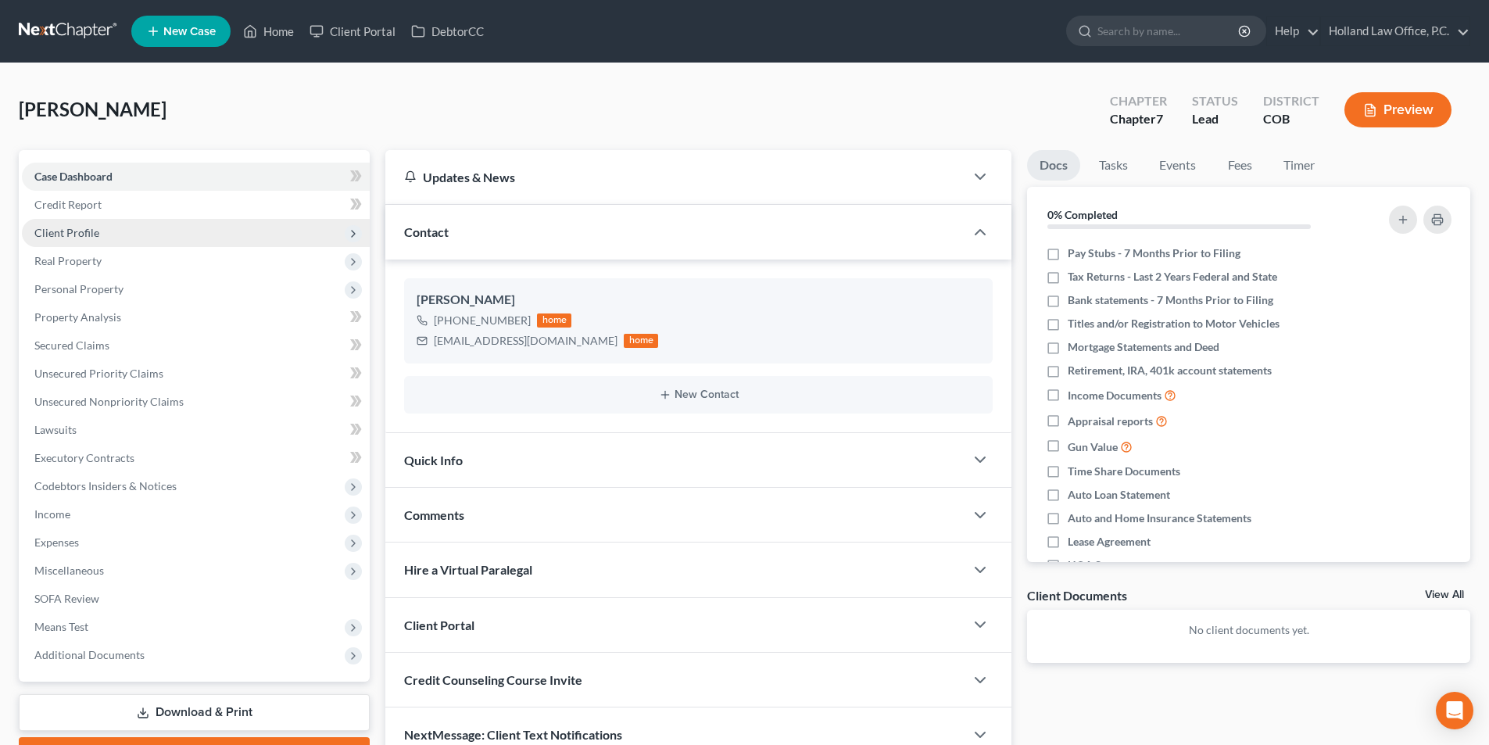
click at [59, 223] on span "Client Profile" at bounding box center [196, 233] width 348 height 28
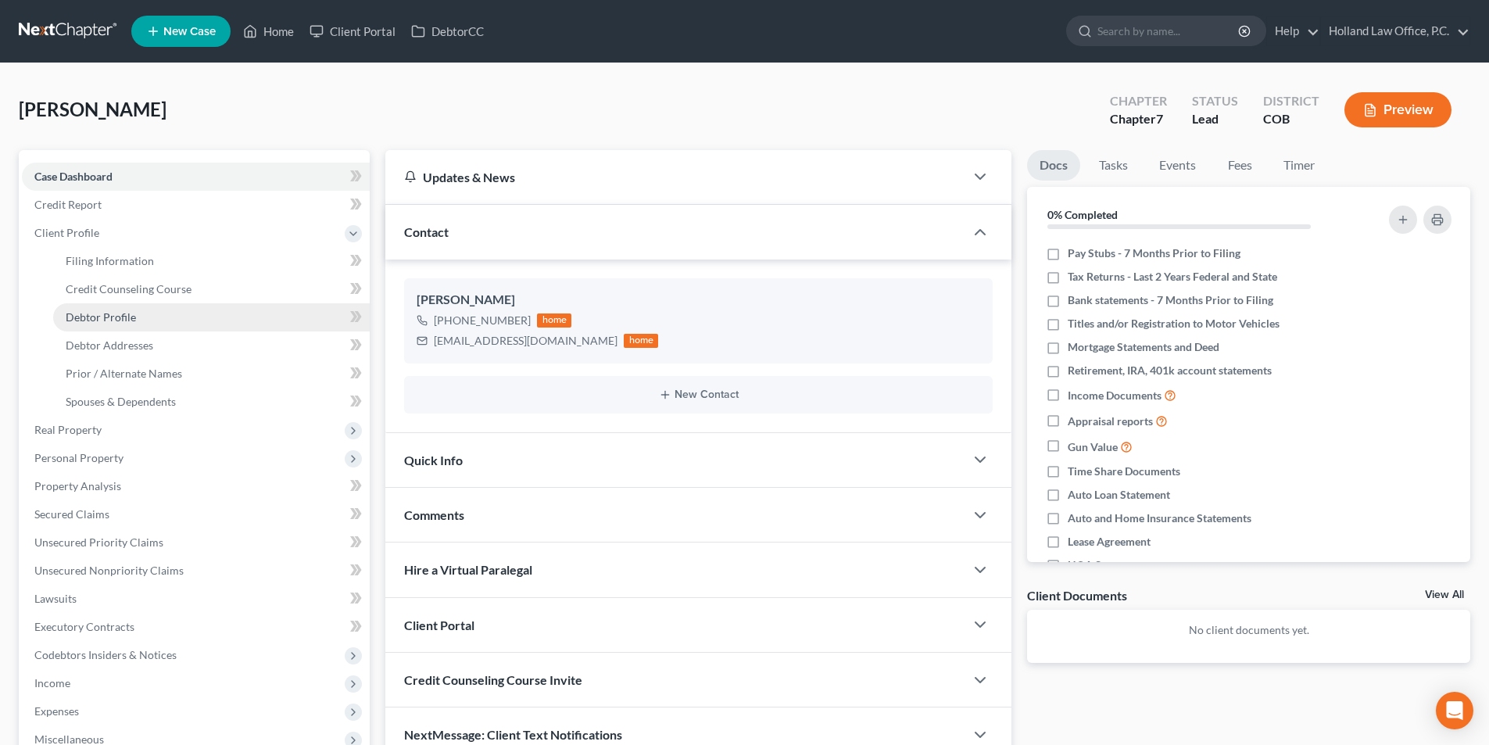
click at [107, 322] on span "Debtor Profile" at bounding box center [101, 316] width 70 height 13
select select "3"
select select "0"
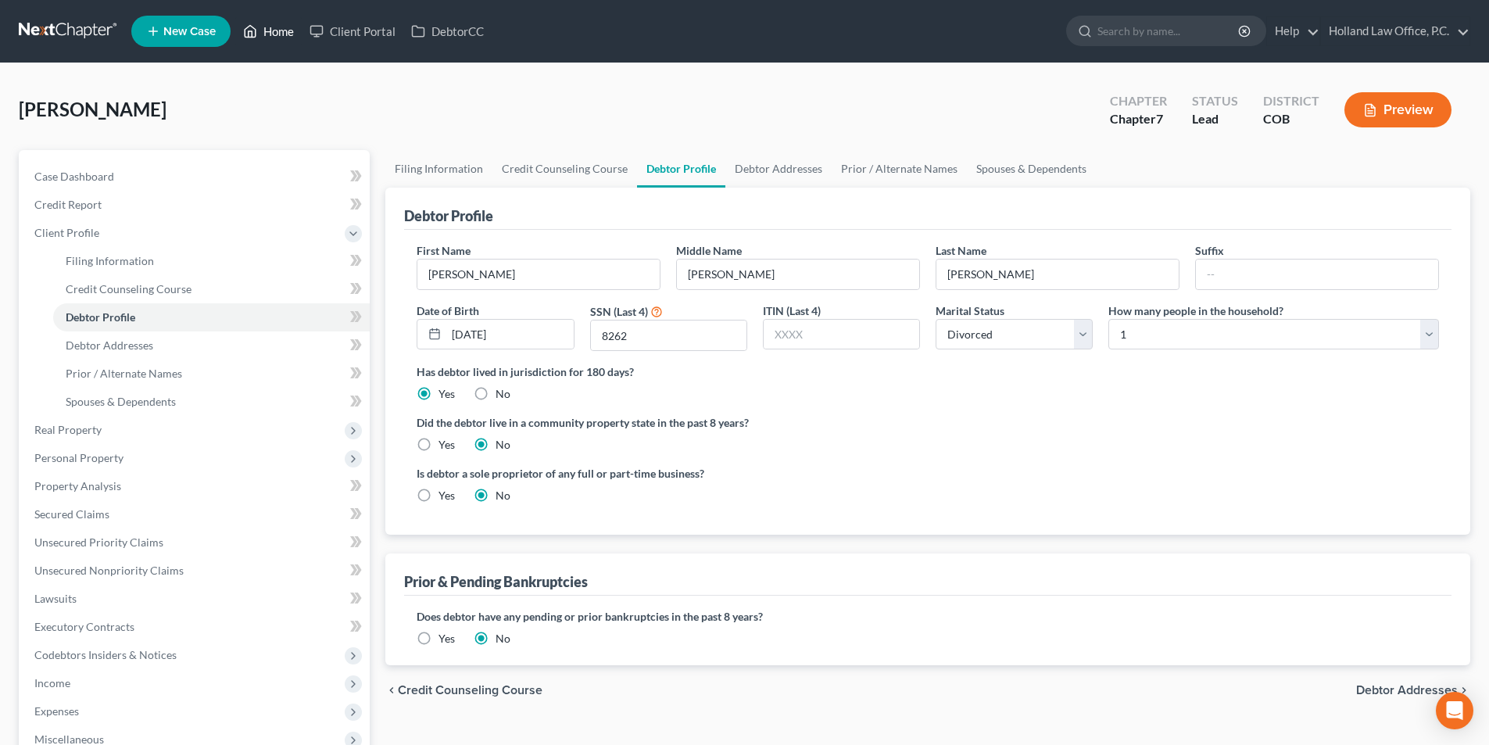
click at [279, 35] on link "Home" at bounding box center [268, 31] width 66 height 28
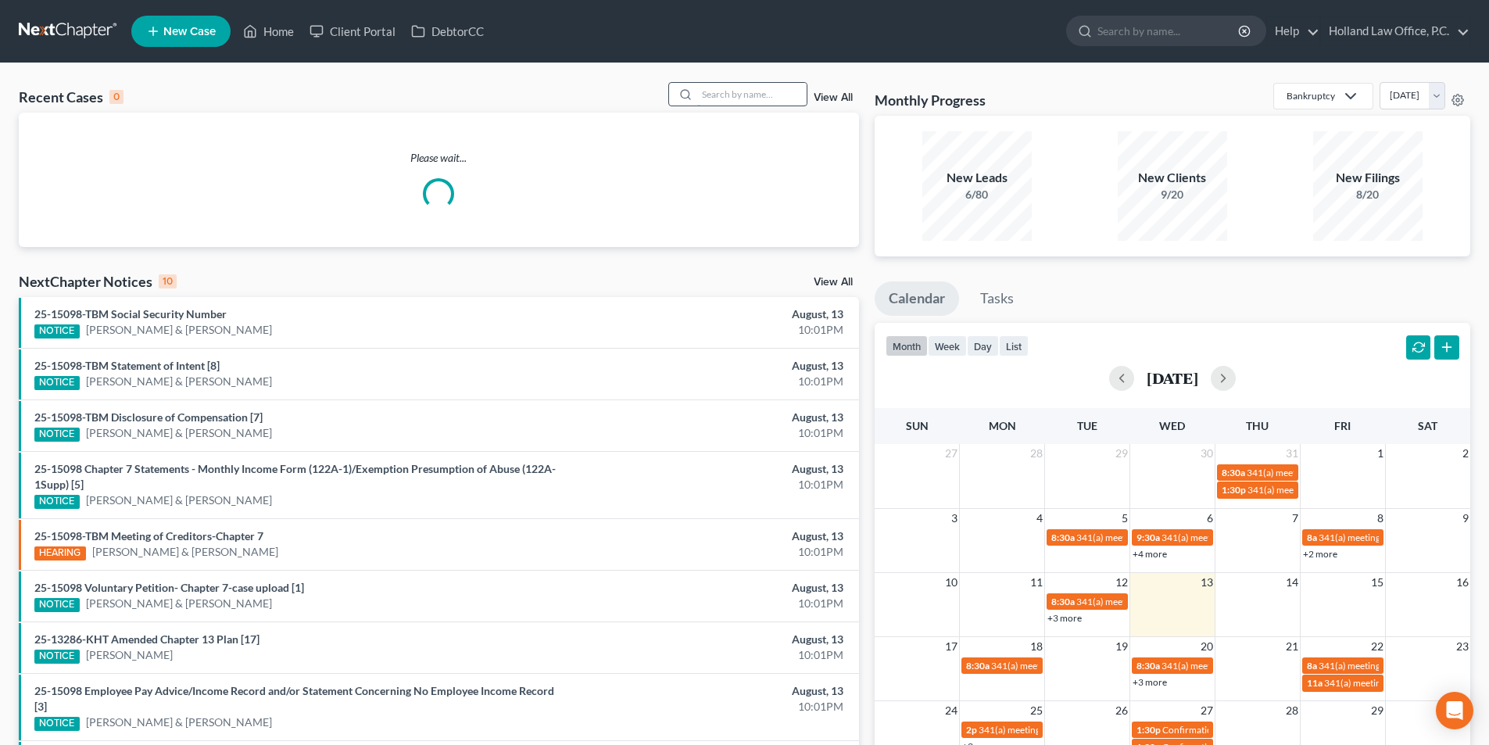
click at [725, 99] on input "search" at bounding box center [751, 94] width 109 height 23
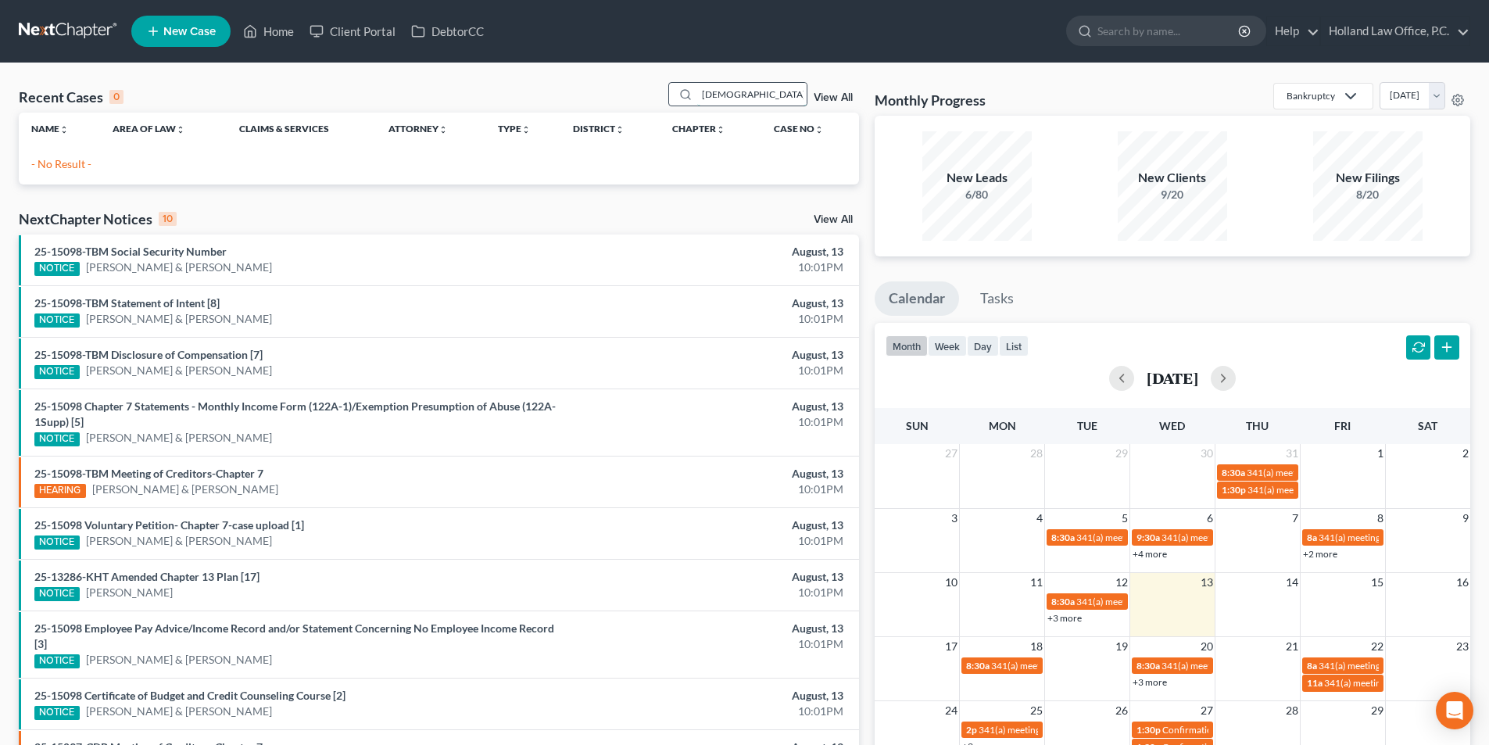
click at [712, 95] on input "Knneth whote" at bounding box center [751, 94] width 109 height 23
click at [772, 95] on input "Kenneth whote" at bounding box center [751, 94] width 109 height 23
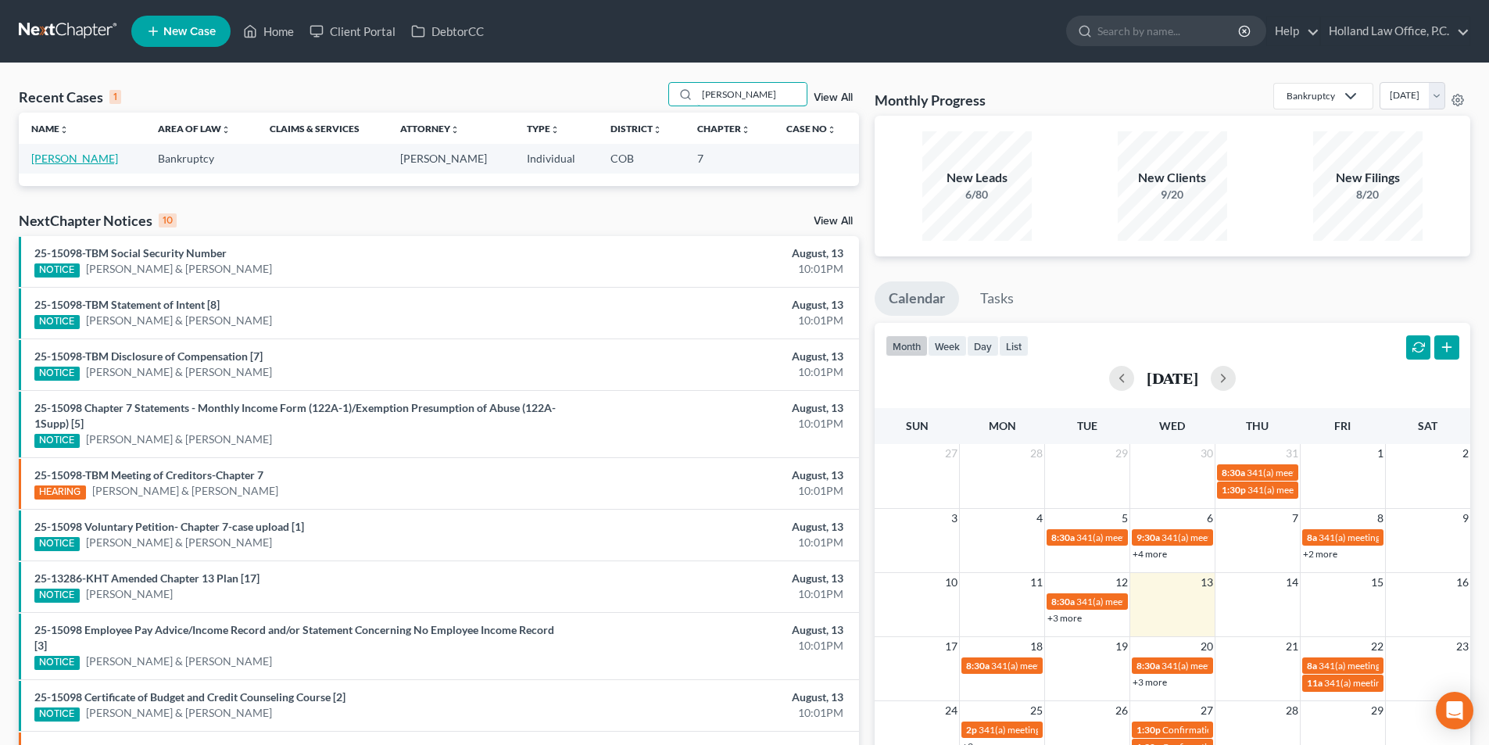
type input "Kenneth white"
click at [91, 160] on link "White, Kenneth" at bounding box center [74, 158] width 87 height 13
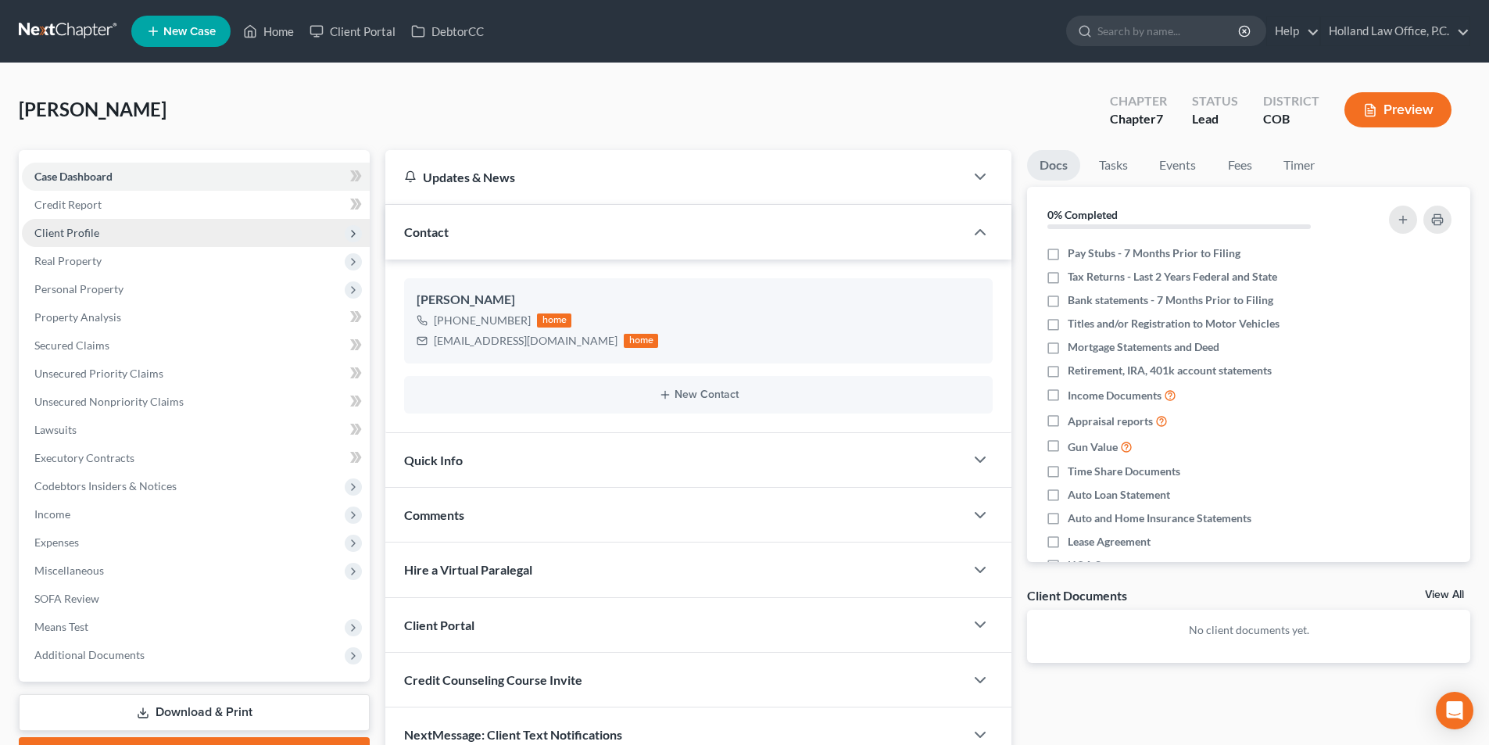
click at [75, 238] on span "Client Profile" at bounding box center [66, 232] width 65 height 13
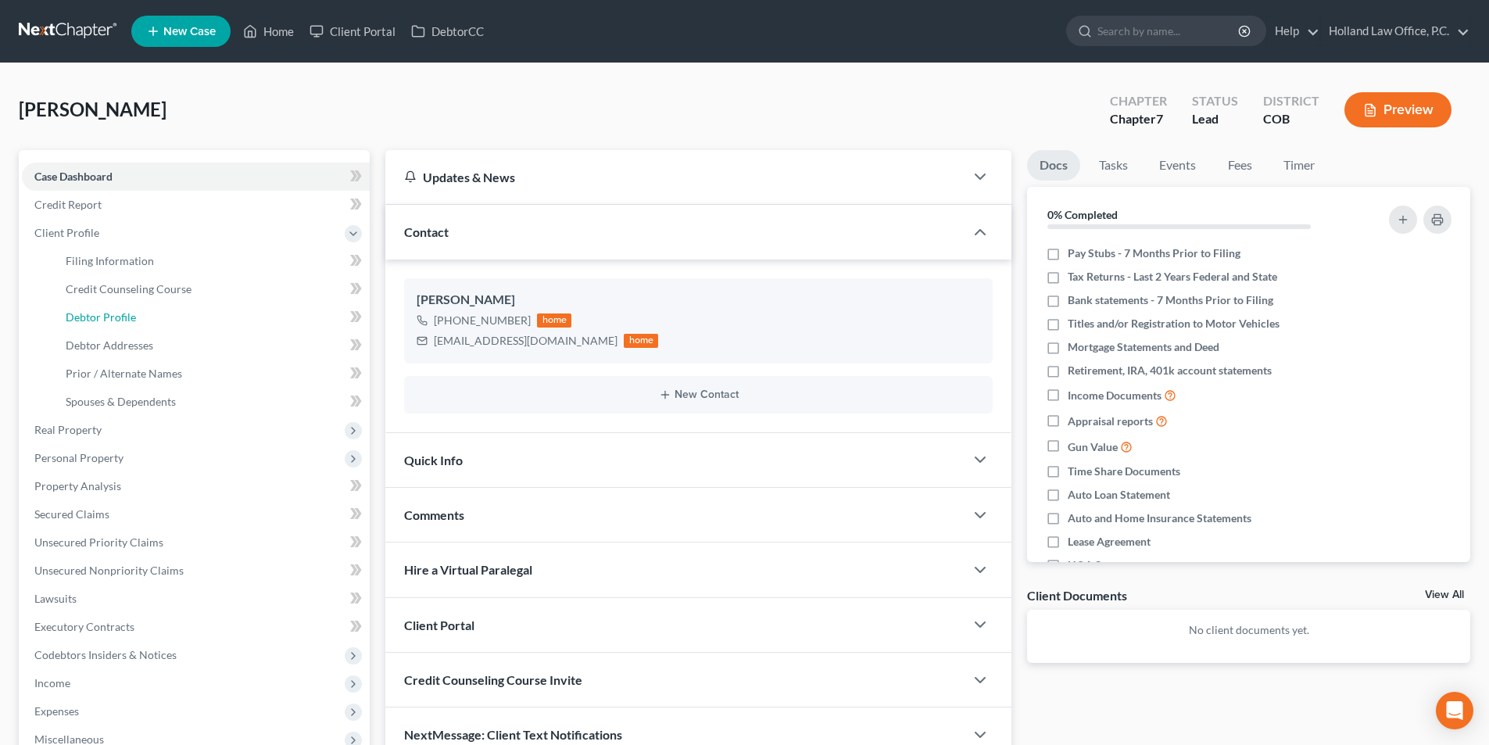
drag, startPoint x: 134, startPoint y: 319, endPoint x: 390, endPoint y: 354, distance: 258.9
click at [134, 318] on span "Debtor Profile" at bounding box center [101, 316] width 70 height 13
select select "0"
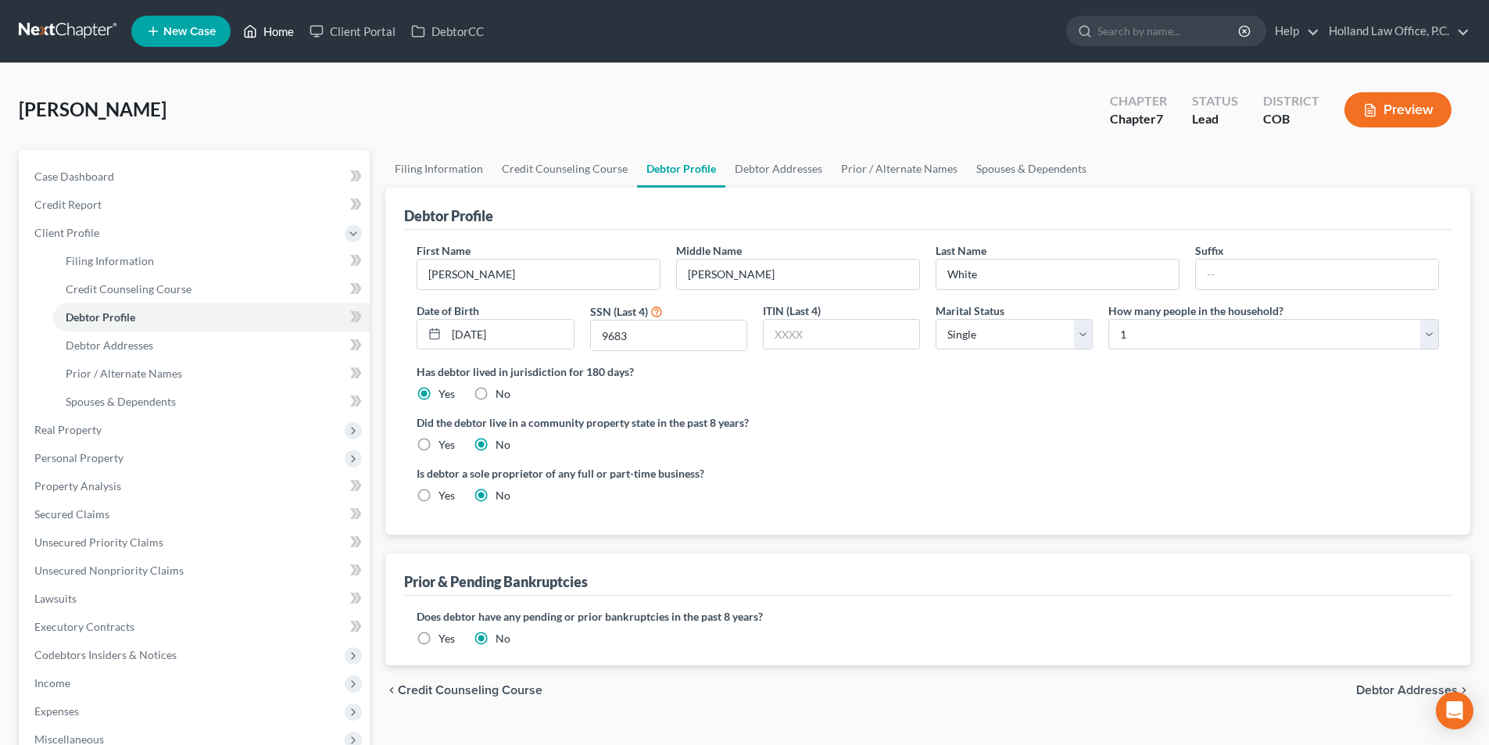
click at [281, 33] on link "Home" at bounding box center [268, 31] width 66 height 28
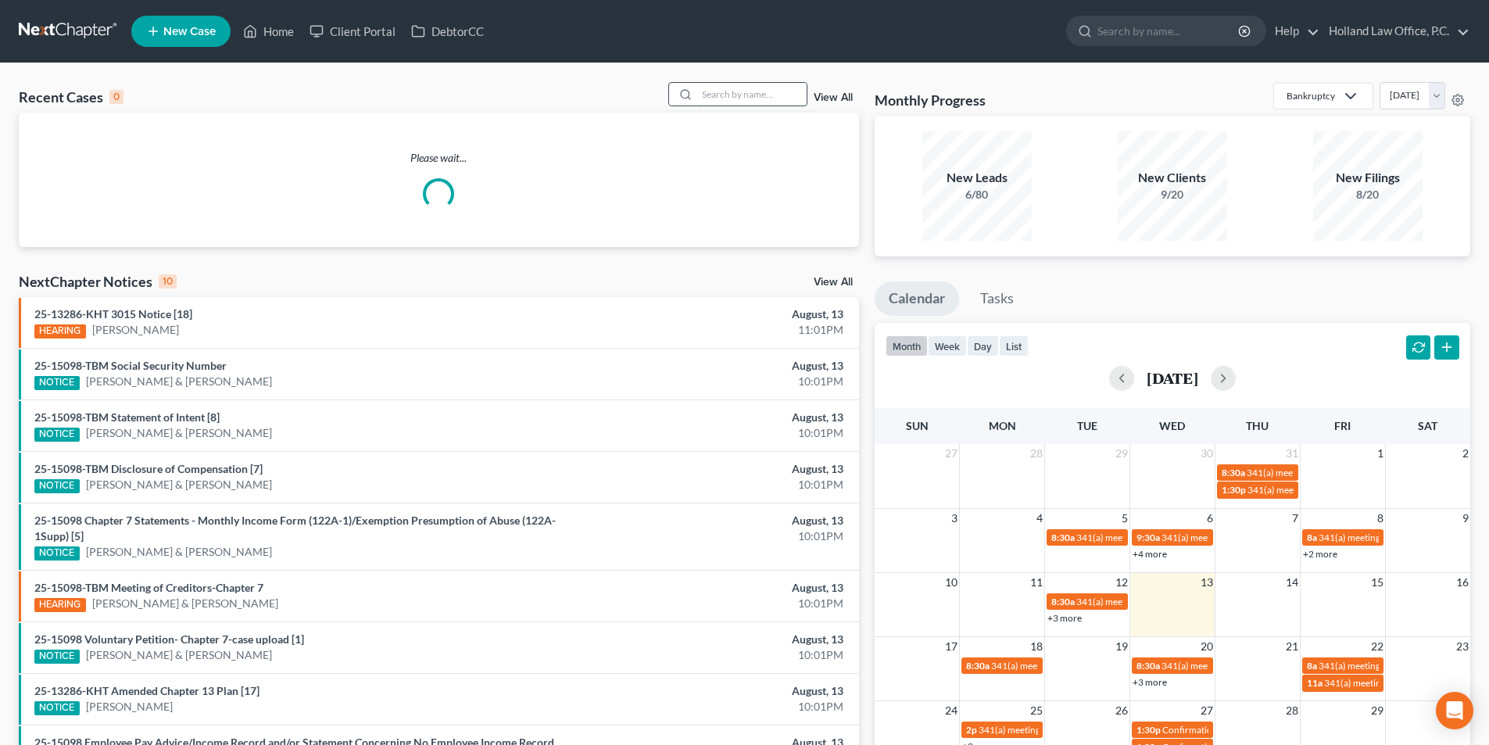
click at [721, 99] on input "search" at bounding box center [751, 94] width 109 height 23
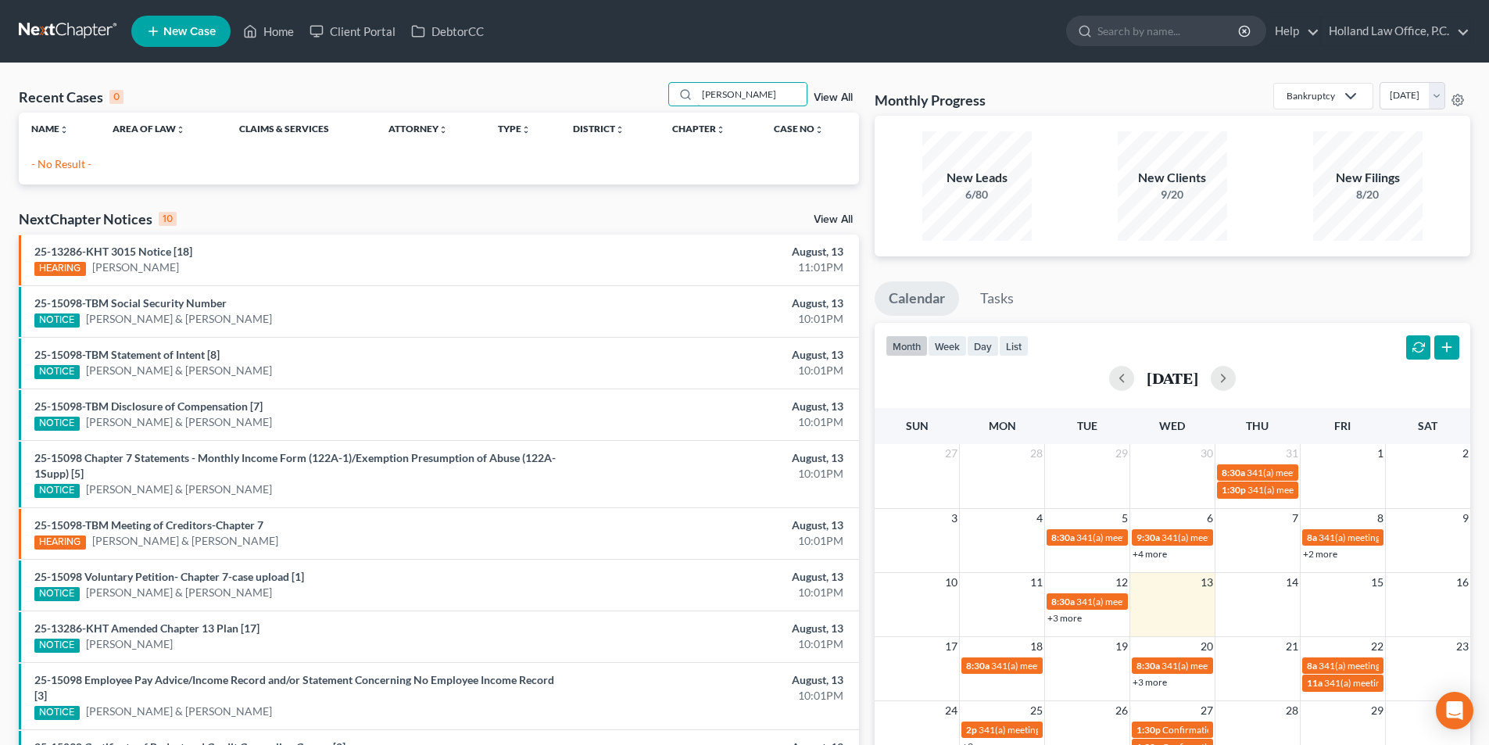
drag, startPoint x: 768, startPoint y: 93, endPoint x: 647, endPoint y: 93, distance: 120.4
click at [647, 93] on div "Recent Cases 0 Humphrey View All" at bounding box center [439, 97] width 841 height 30
type input "Richard Humphrey"
